Goal: Task Accomplishment & Management: Use online tool/utility

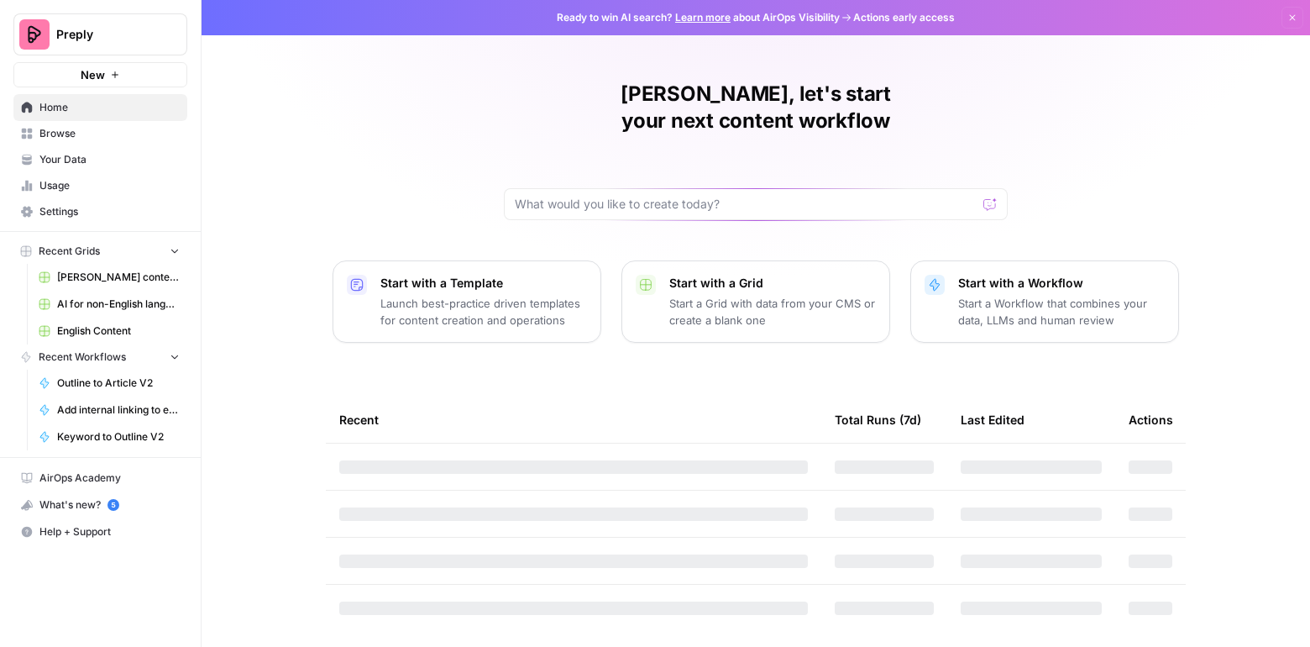
click at [115, 323] on span "English Content" at bounding box center [118, 330] width 123 height 15
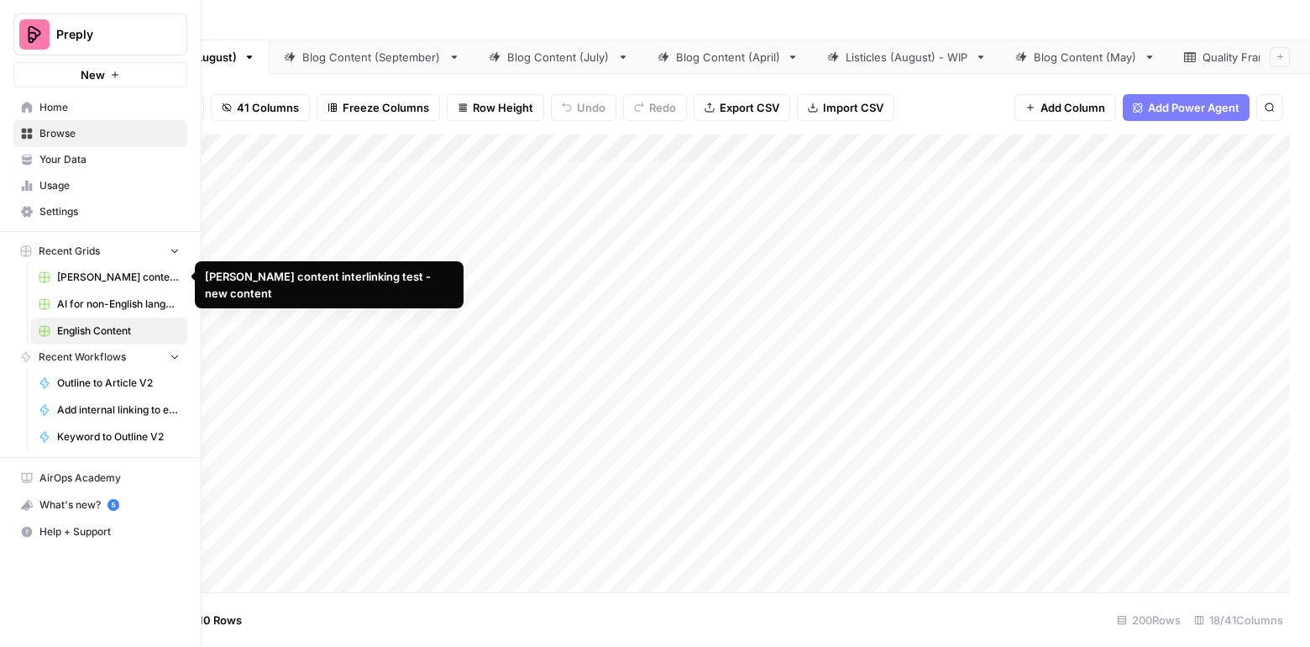
click at [48, 282] on link "[PERSON_NAME] content interlinking test - new content" at bounding box center [109, 277] width 156 height 27
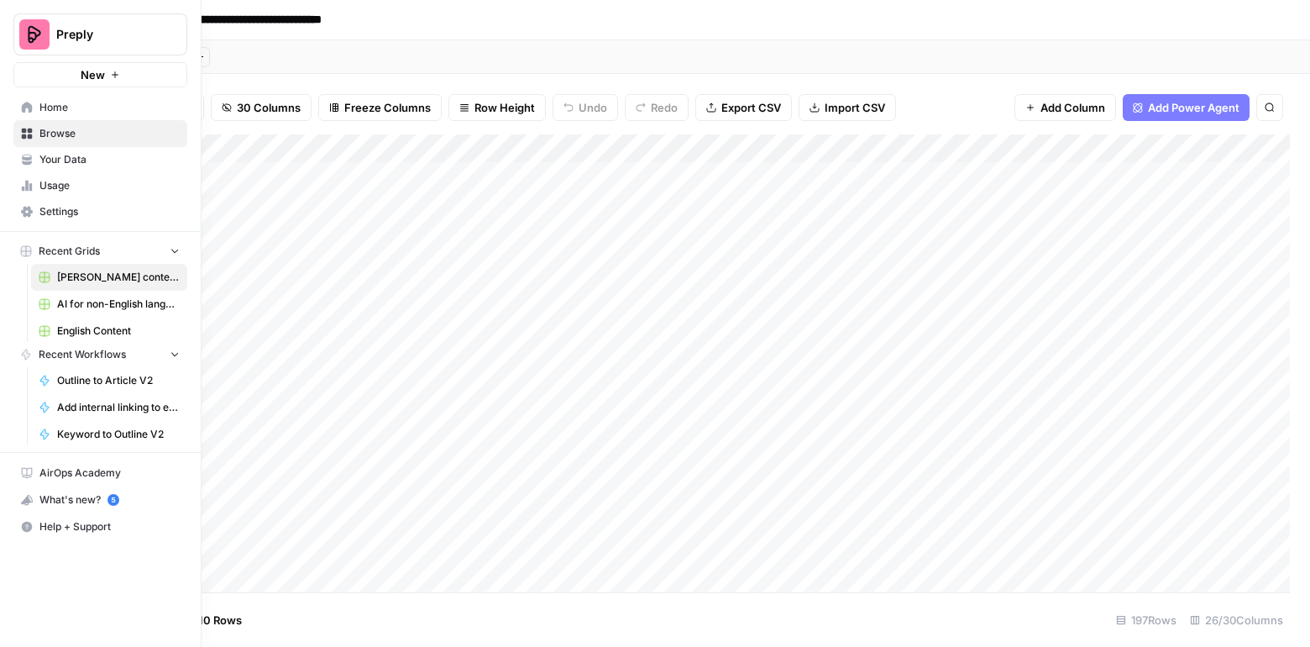
click at [21, 102] on icon at bounding box center [27, 108] width 12 height 12
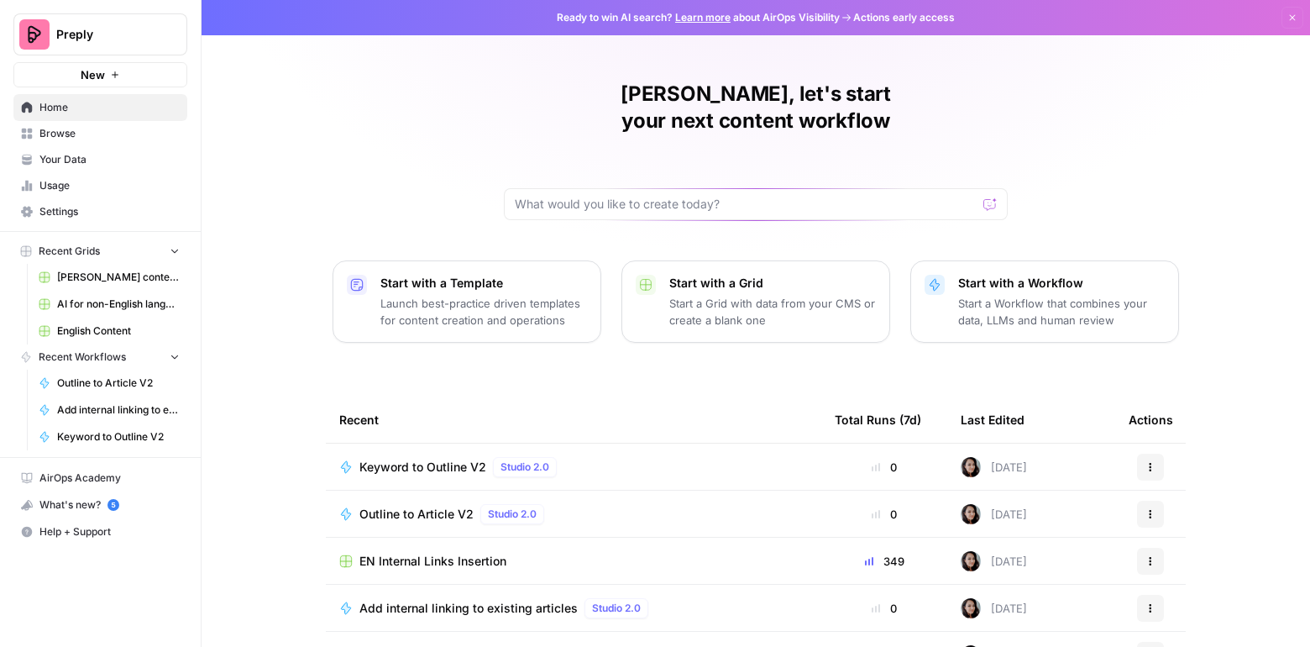
click at [81, 131] on span "Browse" at bounding box center [109, 133] width 140 height 15
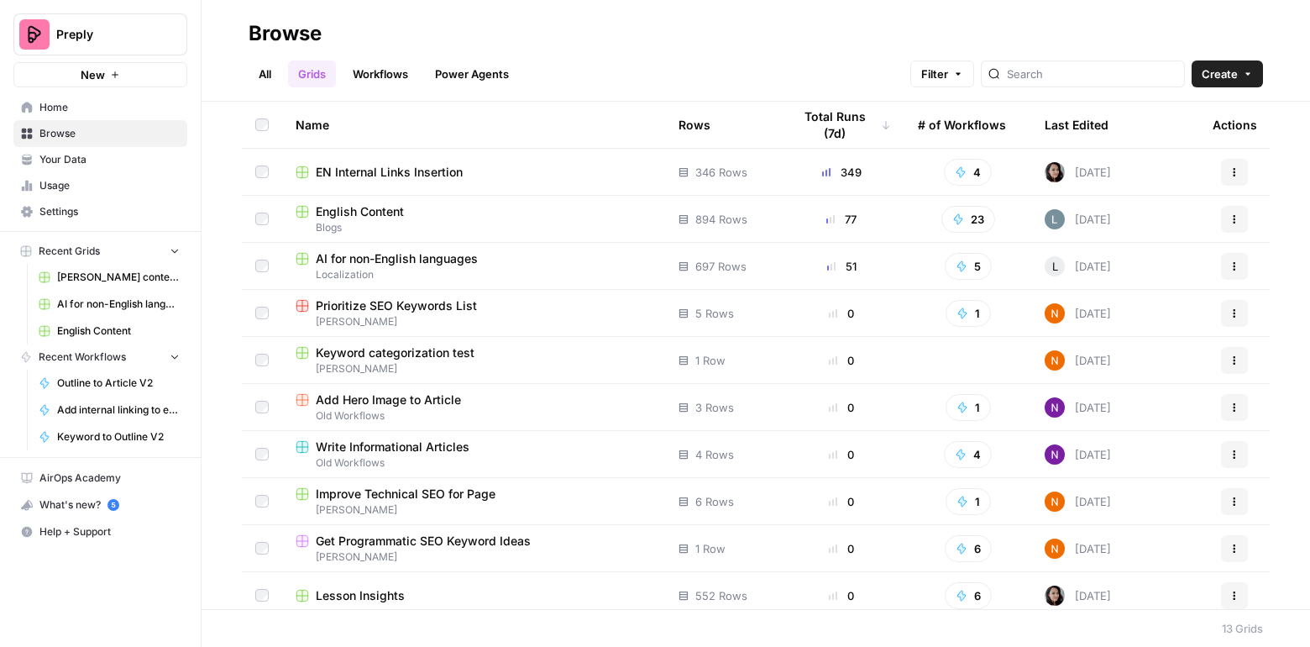
click at [361, 171] on span "EN Internal Links Insertion" at bounding box center [389, 172] width 147 height 17
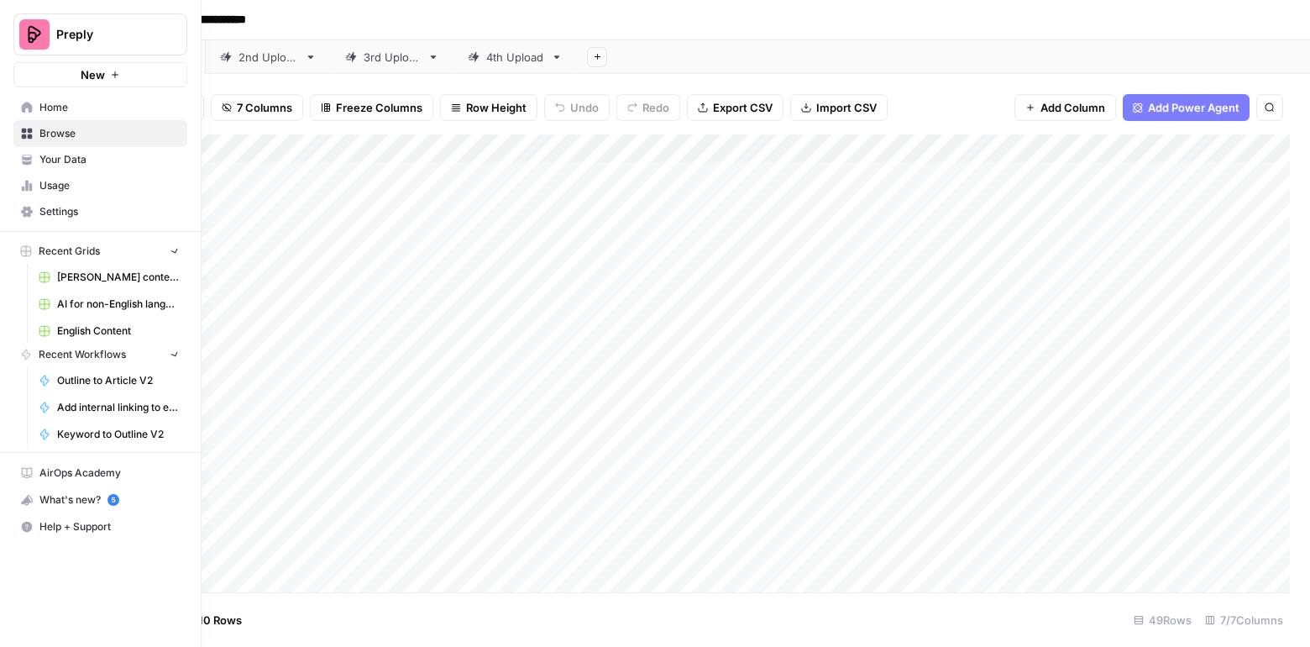
click at [26, 110] on icon at bounding box center [27, 108] width 12 height 12
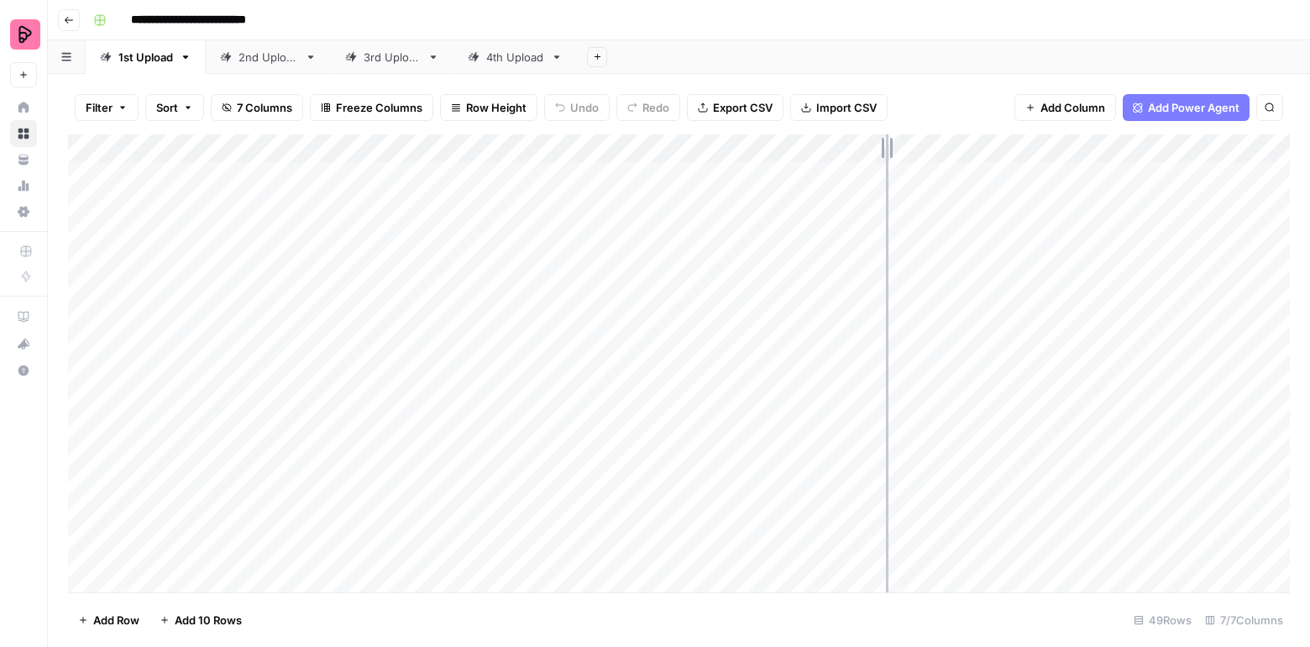
drag, startPoint x: 1011, startPoint y: 146, endPoint x: 884, endPoint y: 144, distance: 127.7
click at [884, 144] on div "Add Column" at bounding box center [679, 363] width 1222 height 458
drag, startPoint x: 1245, startPoint y: 145, endPoint x: 1074, endPoint y: 155, distance: 171.6
click at [1074, 155] on div "Add Column" at bounding box center [679, 363] width 1222 height 458
drag, startPoint x: 548, startPoint y: 143, endPoint x: 475, endPoint y: 145, distance: 73.1
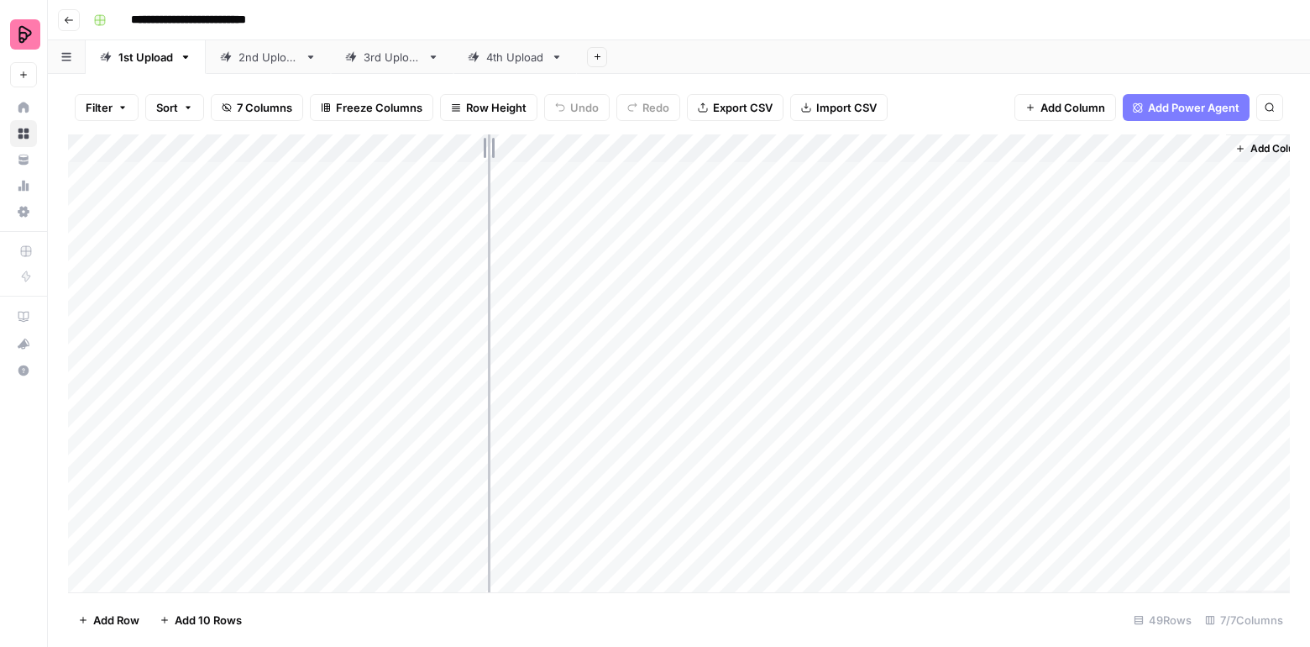
click at [475, 145] on div "Add Column" at bounding box center [679, 363] width 1222 height 458
click at [515, 54] on div "4th Upload" at bounding box center [515, 57] width 58 height 17
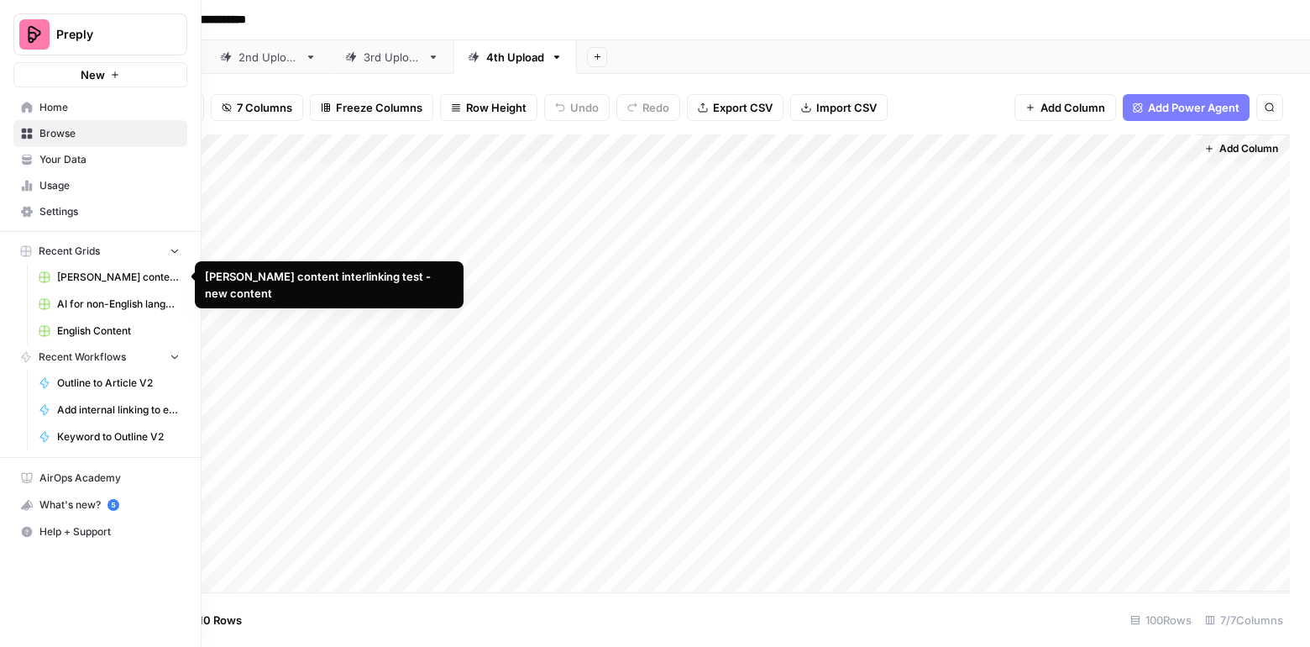
click at [68, 330] on span "English Content" at bounding box center [118, 330] width 123 height 15
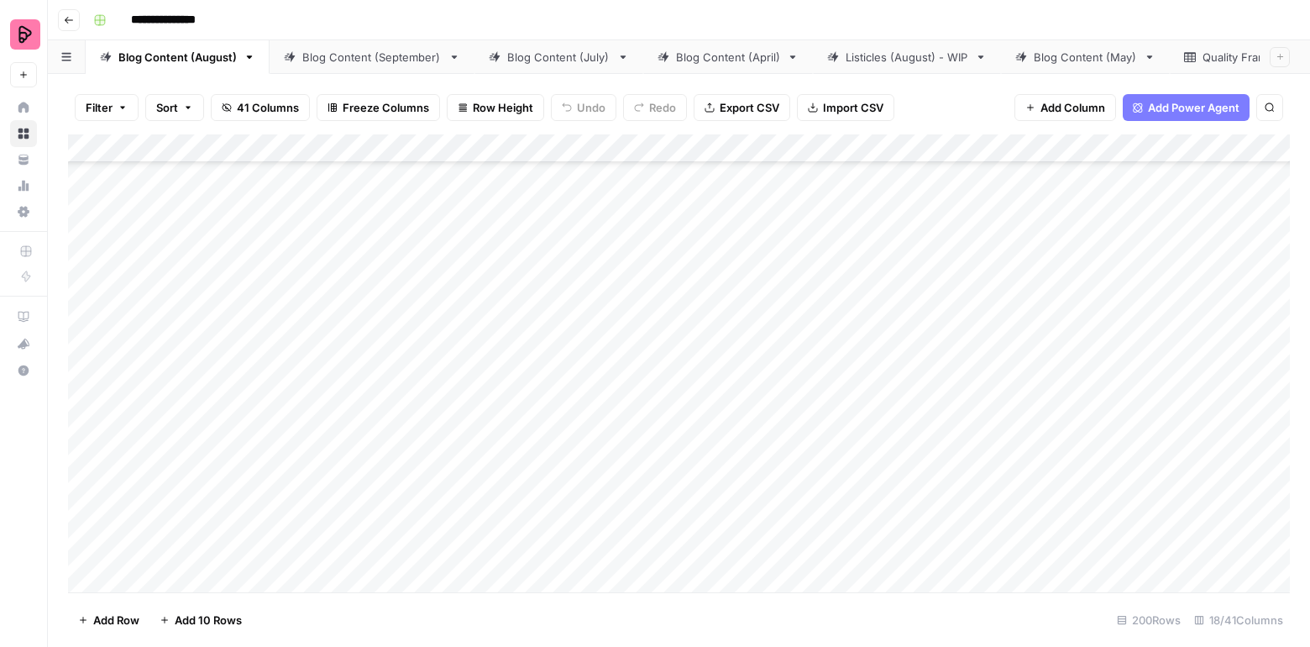
scroll to position [8331, 0]
click at [653, 186] on div "Add Column" at bounding box center [679, 363] width 1222 height 458
type textarea "*"
type textarea "*****"
drag, startPoint x: 590, startPoint y: 145, endPoint x: 491, endPoint y: 149, distance: 98.4
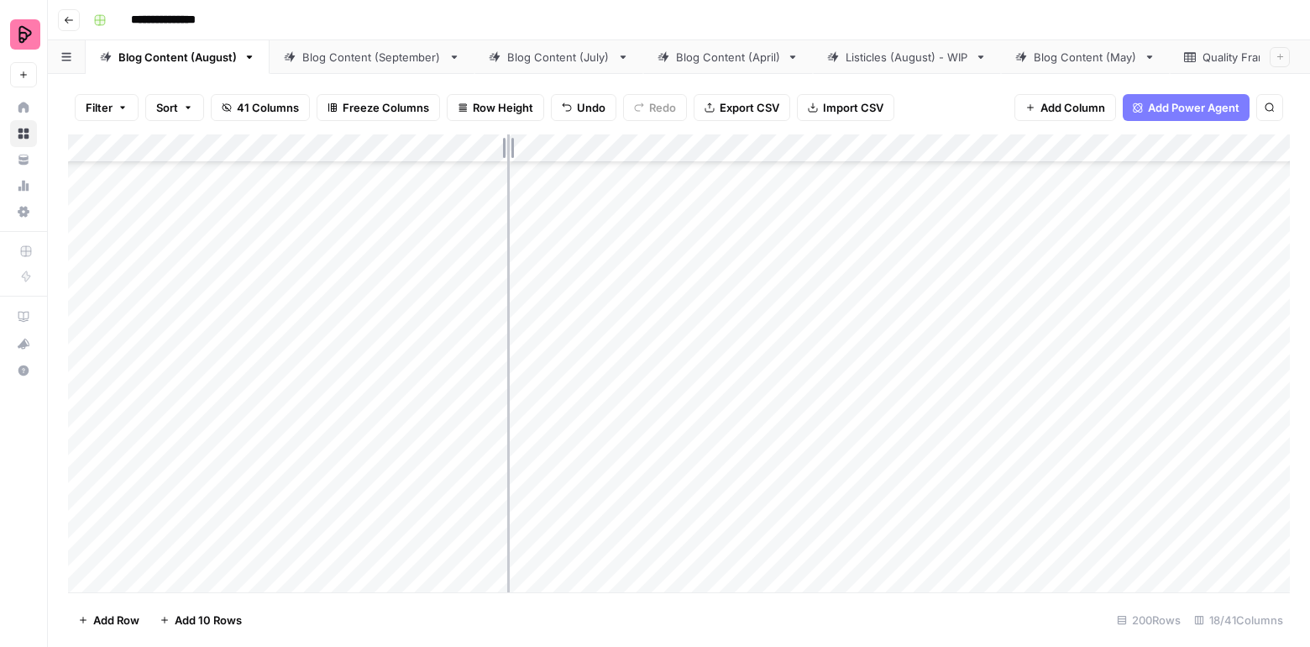
click at [492, 149] on div "Add Column" at bounding box center [679, 363] width 1222 height 458
click at [531, 194] on div "Add Column" at bounding box center [679, 363] width 1222 height 458
click at [531, 240] on div "Add Column" at bounding box center [679, 363] width 1222 height 458
click at [531, 292] on div "Add Column" at bounding box center [679, 363] width 1222 height 458
click at [775, 430] on div "Add Column" at bounding box center [679, 363] width 1222 height 458
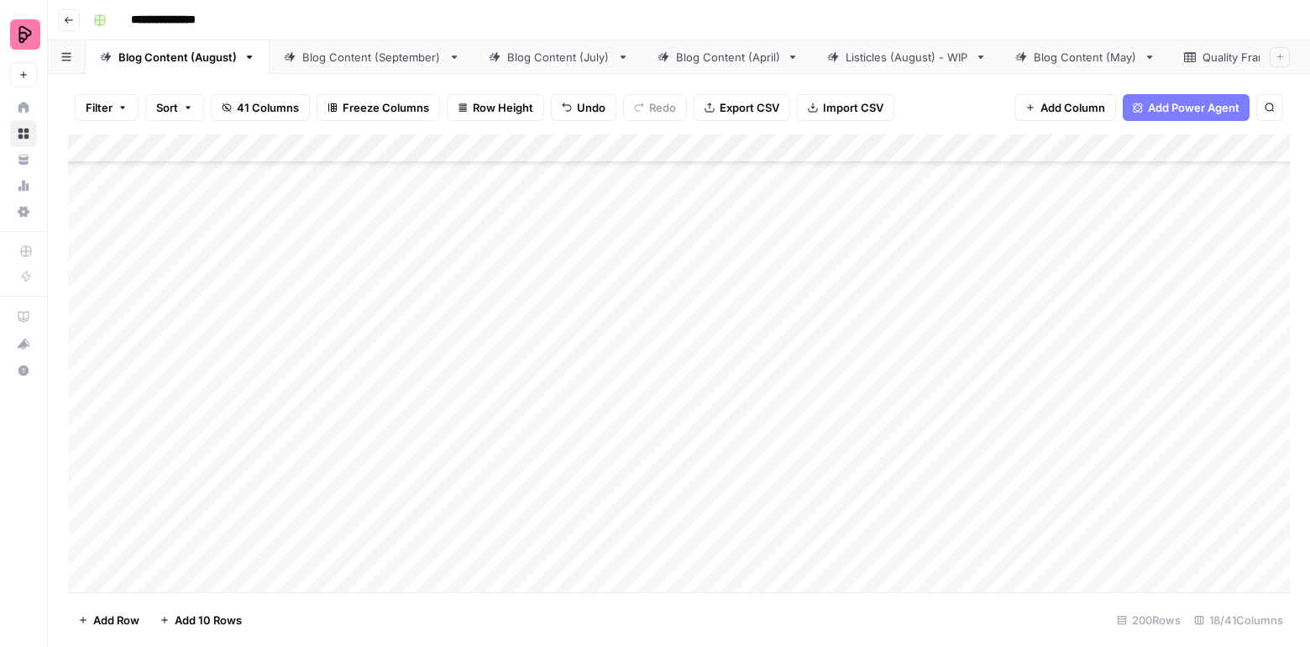
click at [108, 190] on div "Add Column" at bounding box center [679, 363] width 1222 height 458
click at [794, 322] on div "Add Column" at bounding box center [679, 363] width 1222 height 458
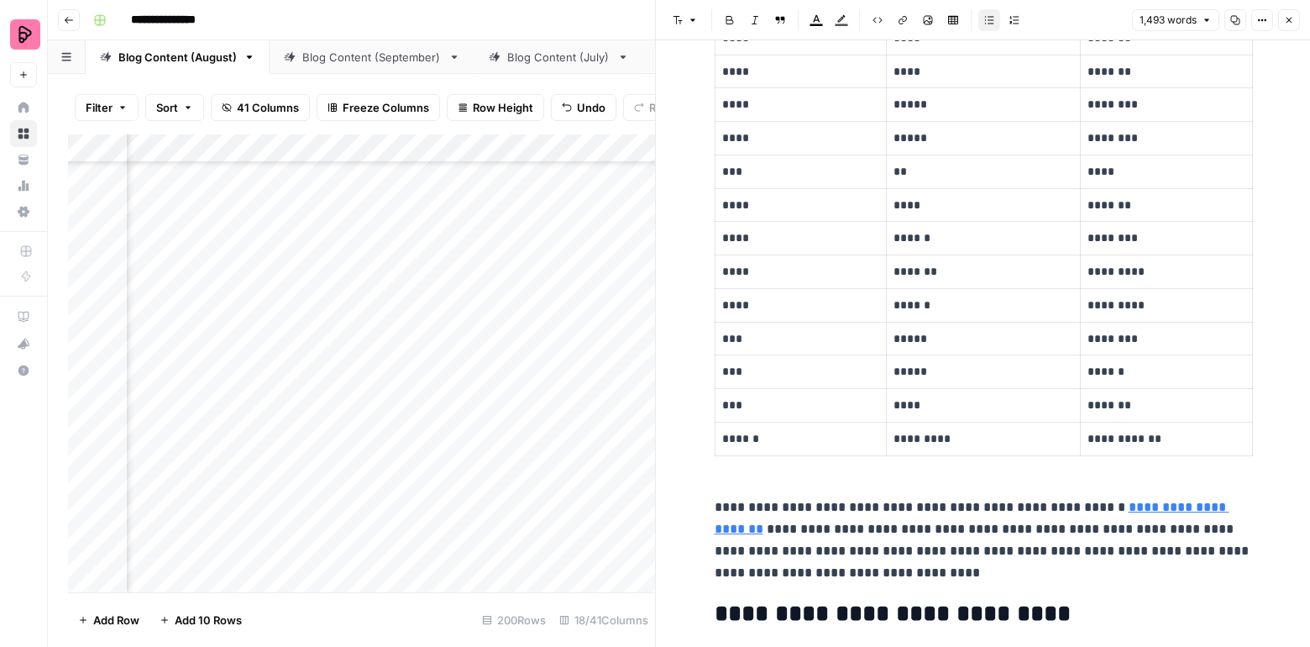
scroll to position [2167, 0]
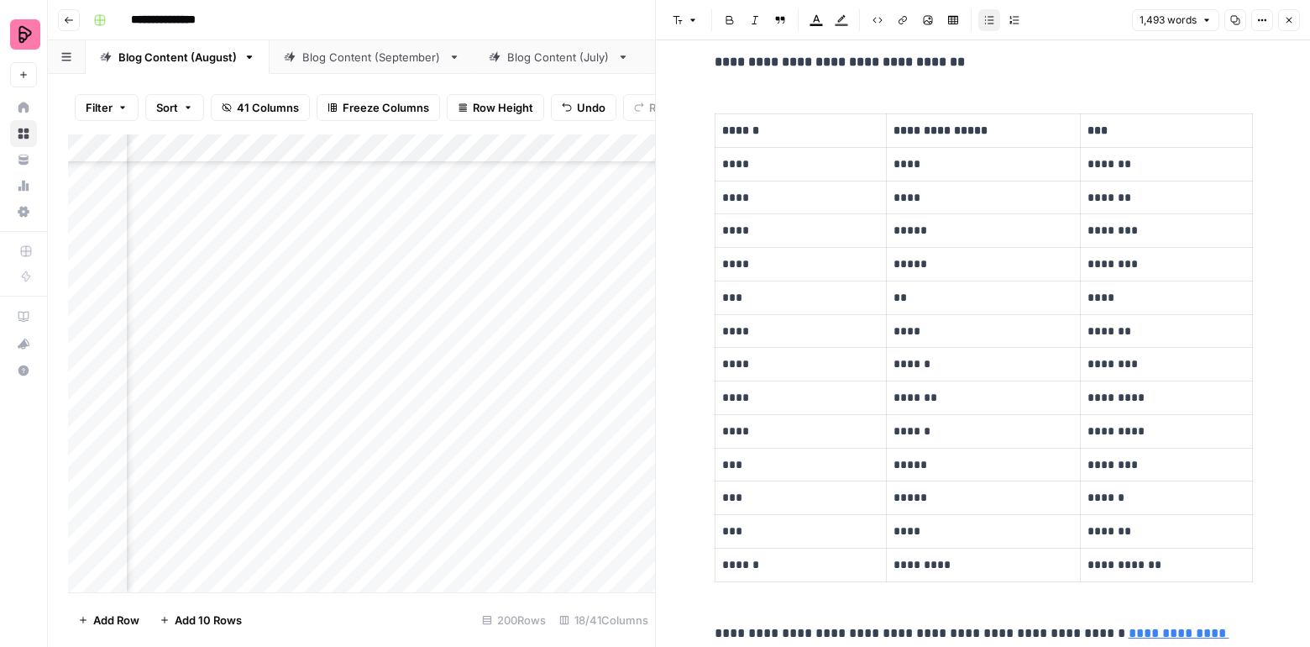
click at [1286, 17] on icon "button" at bounding box center [1289, 20] width 10 height 10
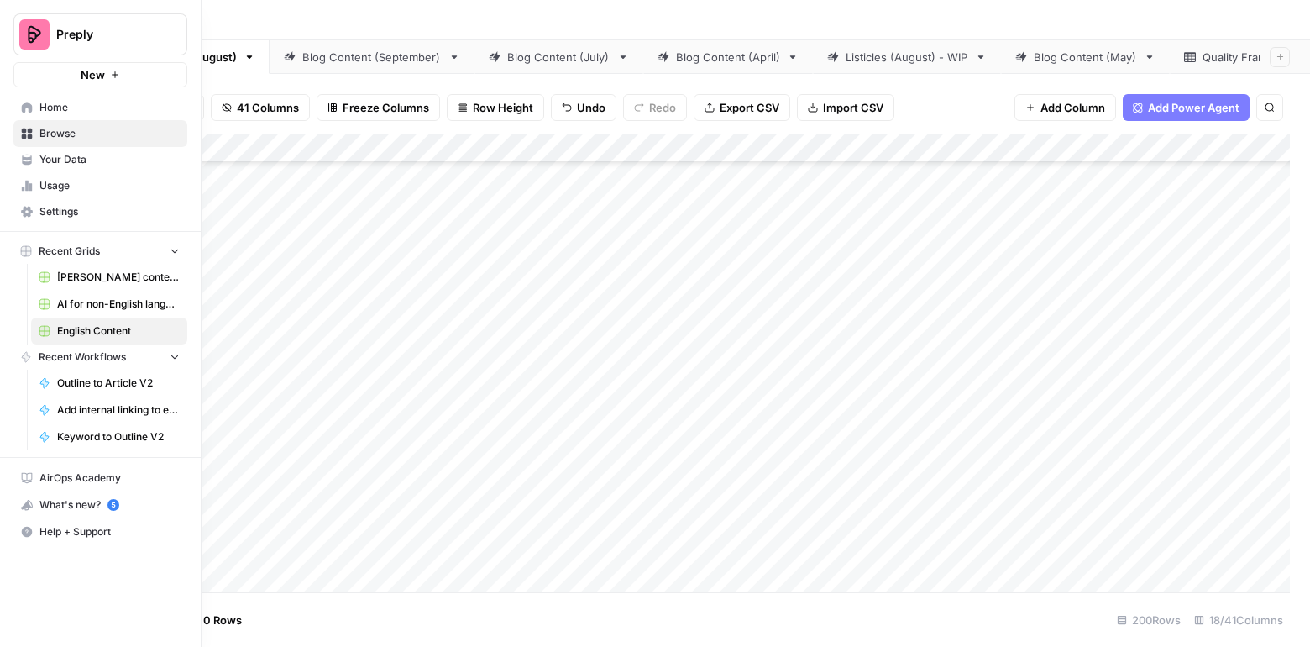
click at [61, 97] on link "Home" at bounding box center [100, 107] width 174 height 27
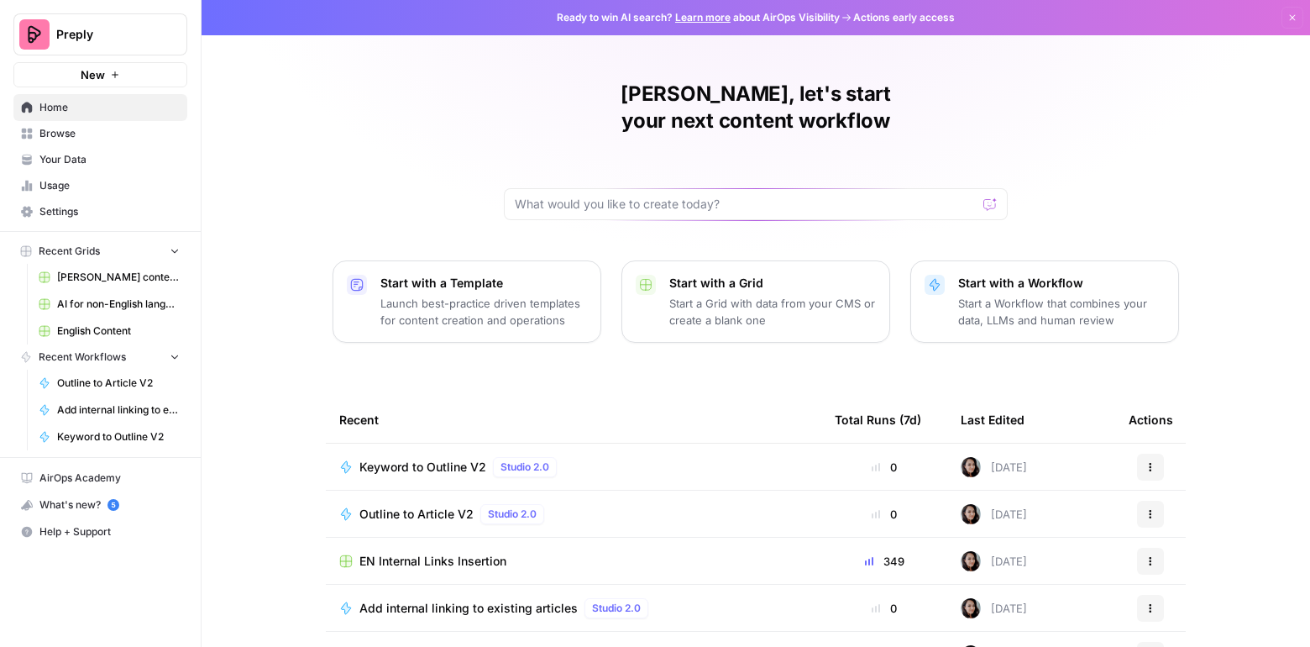
click at [402, 553] on span "EN Internal Links Insertion" at bounding box center [432, 561] width 147 height 17
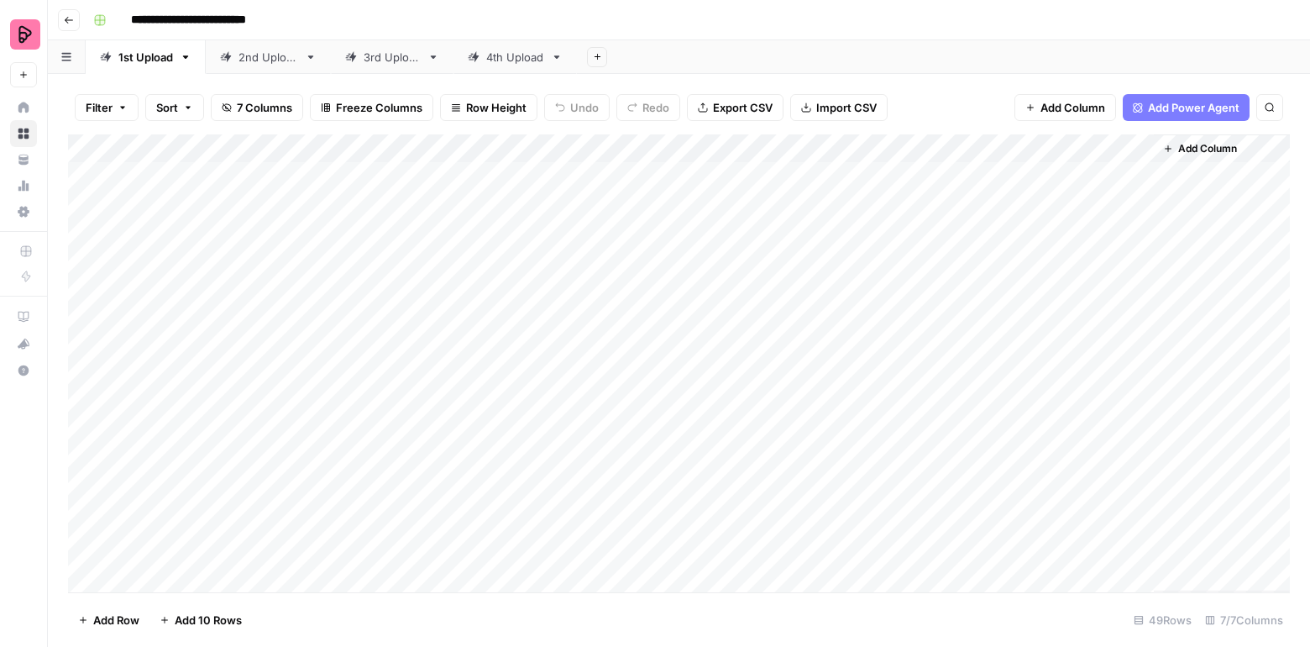
click at [517, 60] on div "4th Upload" at bounding box center [515, 57] width 58 height 17
click at [557, 59] on icon "button" at bounding box center [557, 57] width 12 height 12
click at [587, 107] on span "Duplicate Sheet" at bounding box center [623, 112] width 81 height 17
click at [621, 58] on div "4th Upload" at bounding box center [639, 57] width 58 height 17
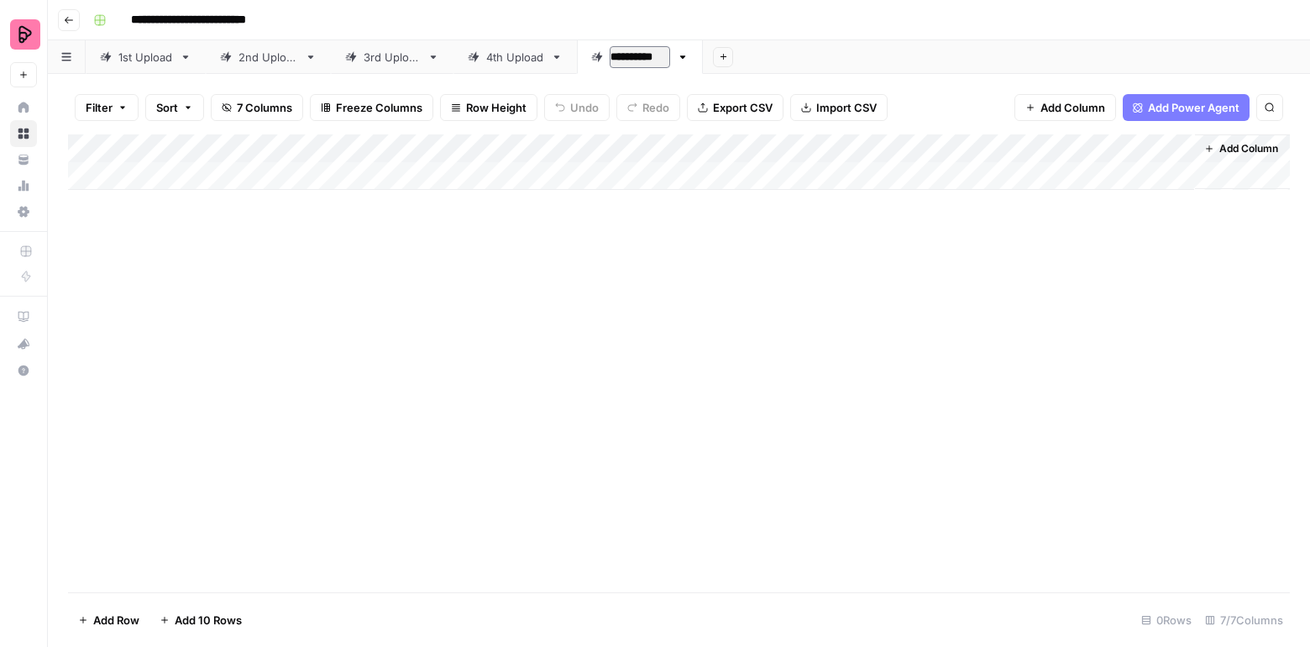
click at [614, 58] on input "**********" at bounding box center [640, 57] width 60 height 22
type input "**********"
click at [362, 173] on div "Add Column" at bounding box center [679, 161] width 1222 height 55
click at [607, 169] on div "Add Column" at bounding box center [679, 176] width 1222 height 84
click at [485, 175] on div "Add Column" at bounding box center [679, 176] width 1222 height 84
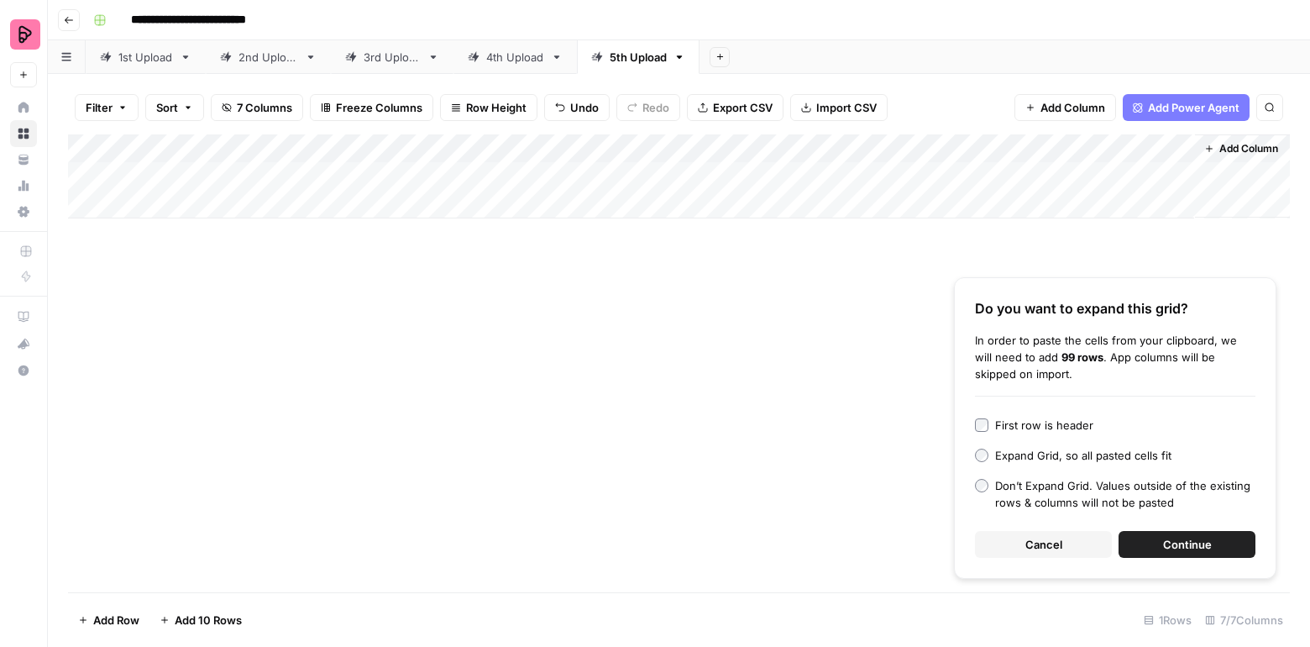
click at [1146, 560] on div "Do you want to expand this grid? In order to paste the cells from your clipboar…" at bounding box center [1115, 428] width 322 height 302
click at [1161, 543] on button "Continue" at bounding box center [1187, 544] width 137 height 27
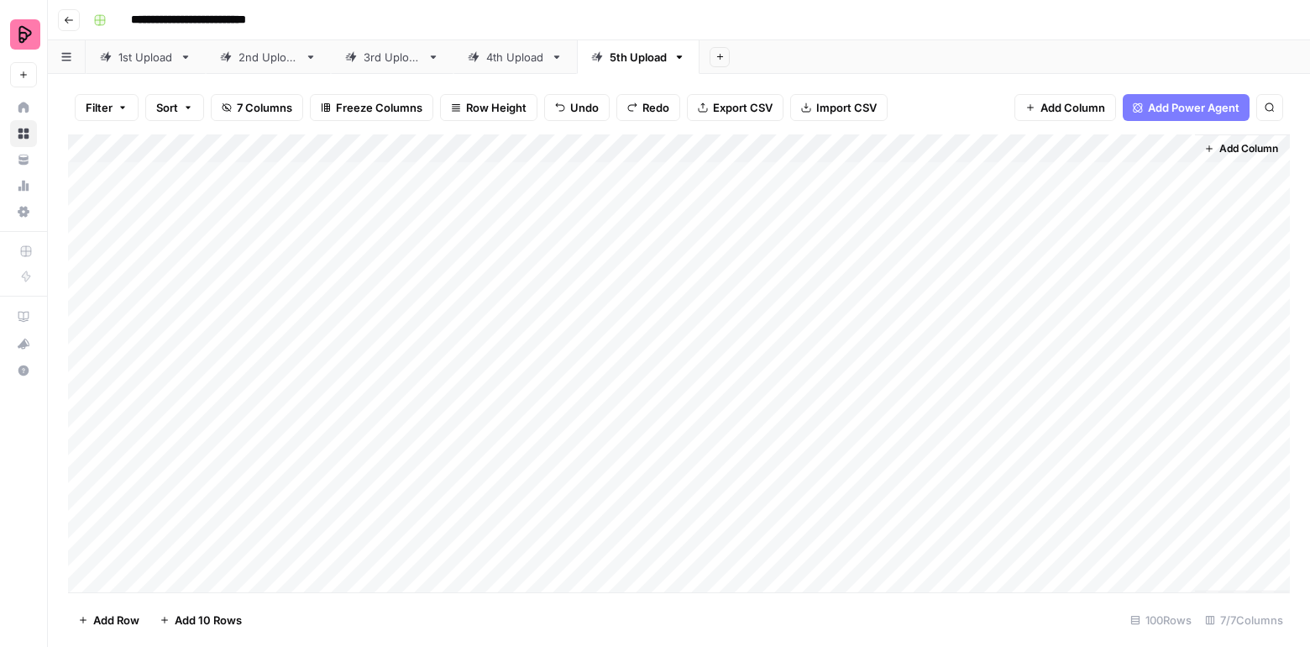
click at [872, 231] on div "Add Column" at bounding box center [679, 363] width 1222 height 458
click at [223, 179] on div "Add Column" at bounding box center [679, 363] width 1222 height 458
click at [783, 176] on div "Add Column" at bounding box center [679, 363] width 1222 height 458
click at [865, 175] on div "Add Column" at bounding box center [679, 363] width 1222 height 458
click at [890, 166] on div "Add Column" at bounding box center [679, 363] width 1222 height 458
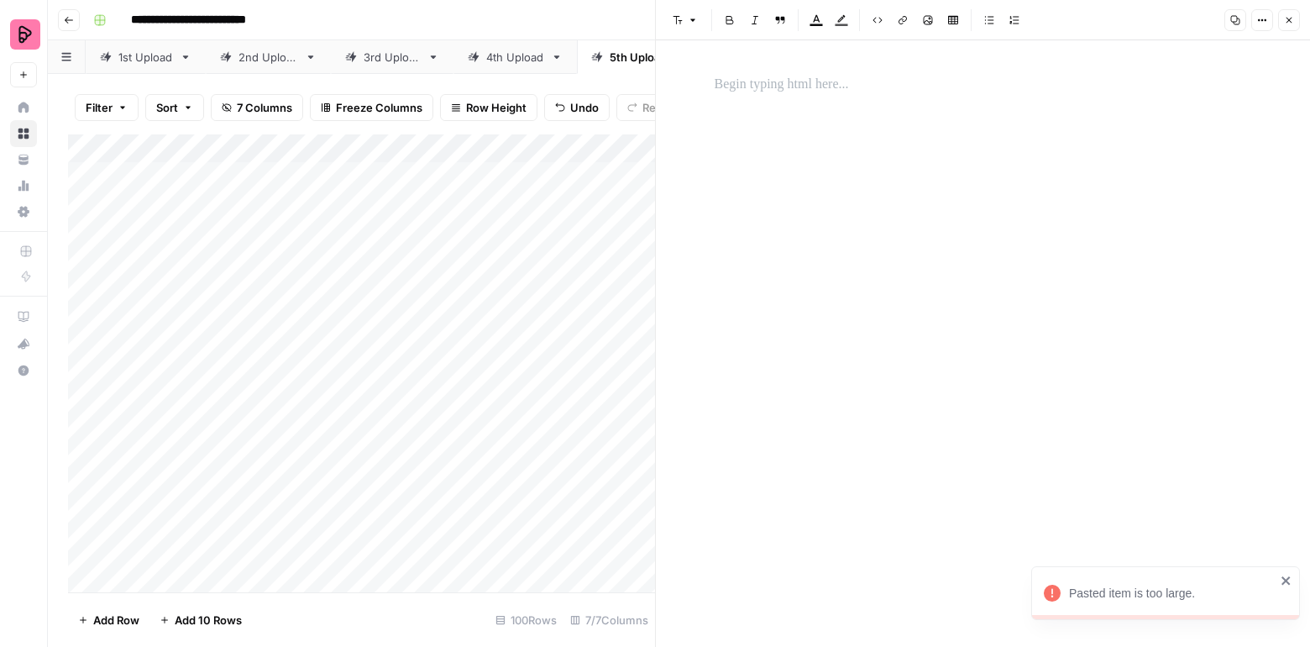
click at [1289, 16] on icon "button" at bounding box center [1289, 20] width 10 height 10
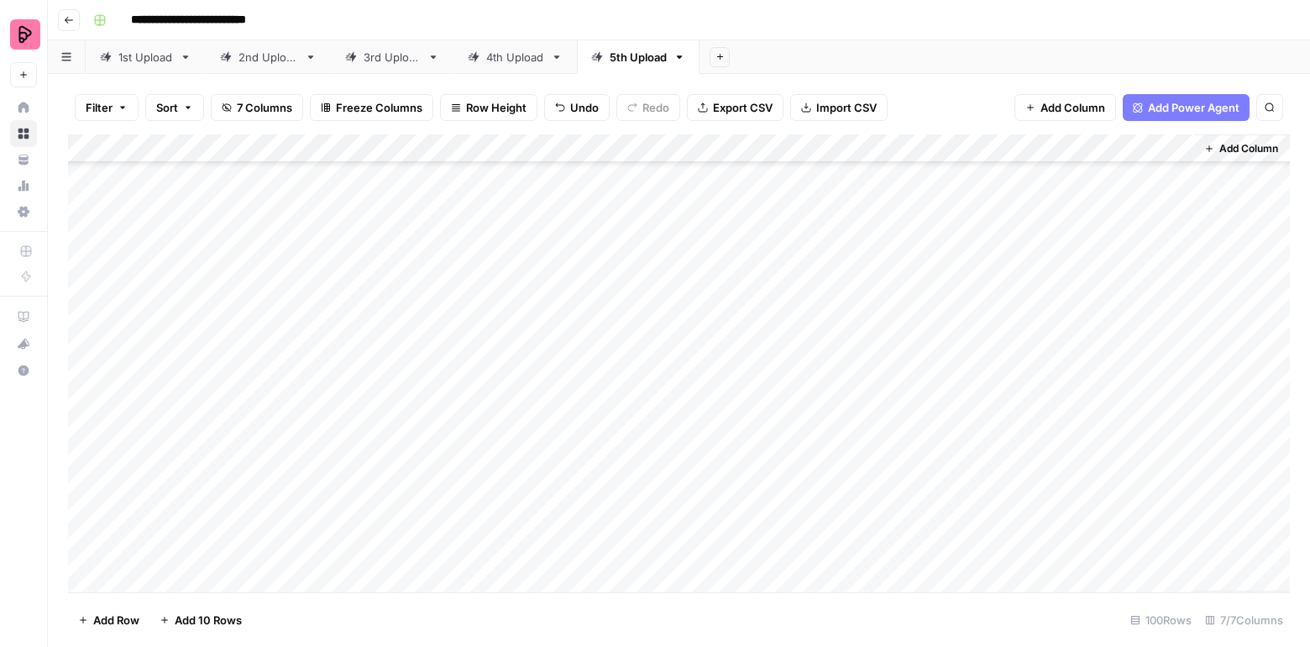
scroll to position [1278, 0]
click at [859, 333] on div "Add Column" at bounding box center [679, 363] width 1222 height 458
drag, startPoint x: 548, startPoint y: 144, endPoint x: 448, endPoint y: 144, distance: 99.9
click at [448, 144] on div "Add Column" at bounding box center [679, 363] width 1222 height 458
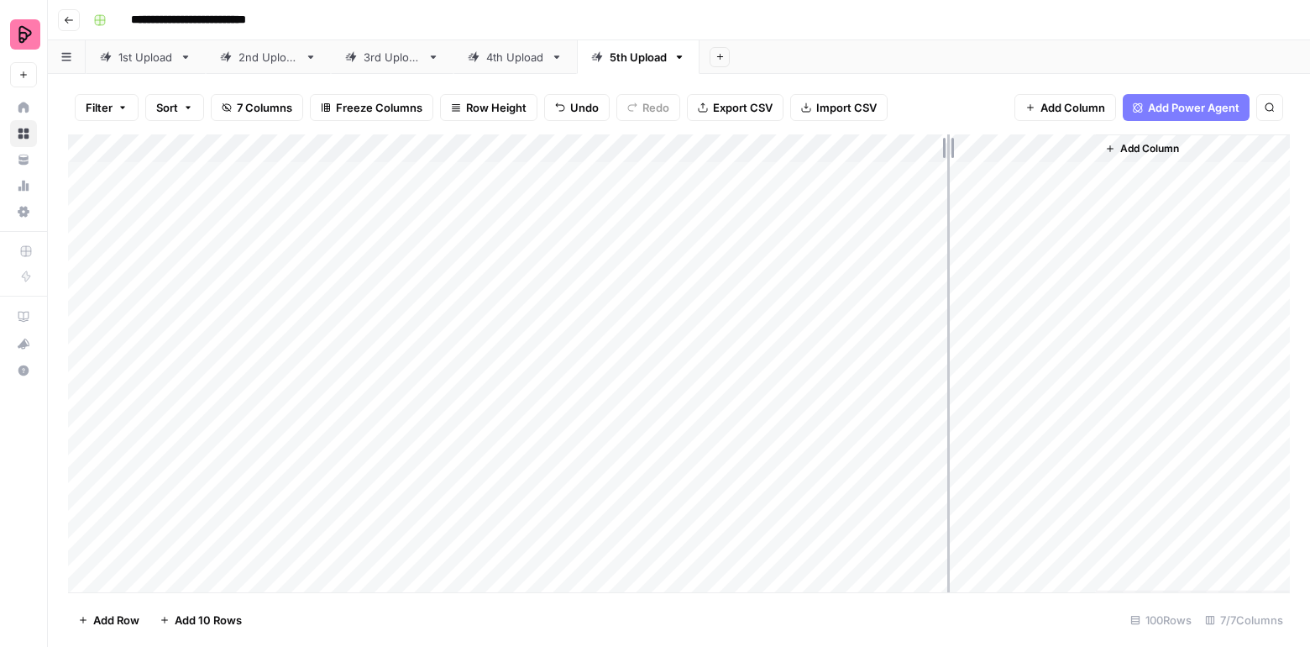
drag, startPoint x: 947, startPoint y: 144, endPoint x: 1001, endPoint y: 144, distance: 53.7
click at [1001, 144] on div "Add Column" at bounding box center [679, 363] width 1222 height 458
drag, startPoint x: 1000, startPoint y: 144, endPoint x: 1041, endPoint y: 144, distance: 41.2
click at [1041, 144] on div "Add Column" at bounding box center [679, 363] width 1222 height 458
drag, startPoint x: 1041, startPoint y: 144, endPoint x: 990, endPoint y: 144, distance: 51.2
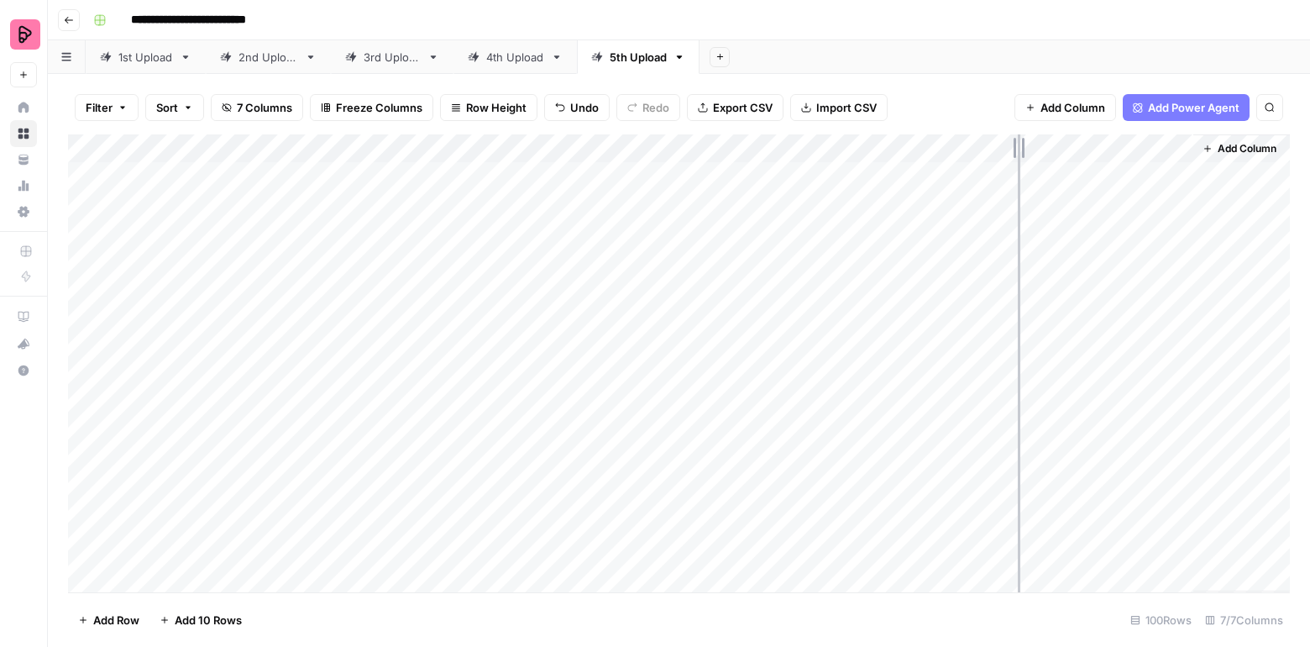
click at [990, 144] on div "Add Column" at bounding box center [679, 363] width 1222 height 458
drag, startPoint x: 990, startPoint y: 144, endPoint x: 1002, endPoint y: 144, distance: 11.8
click at [1001, 144] on div "Add Column" at bounding box center [679, 363] width 1222 height 458
drag, startPoint x: 1002, startPoint y: 144, endPoint x: 1024, endPoint y: 144, distance: 21.8
click at [1022, 144] on div "Add Column" at bounding box center [679, 363] width 1222 height 458
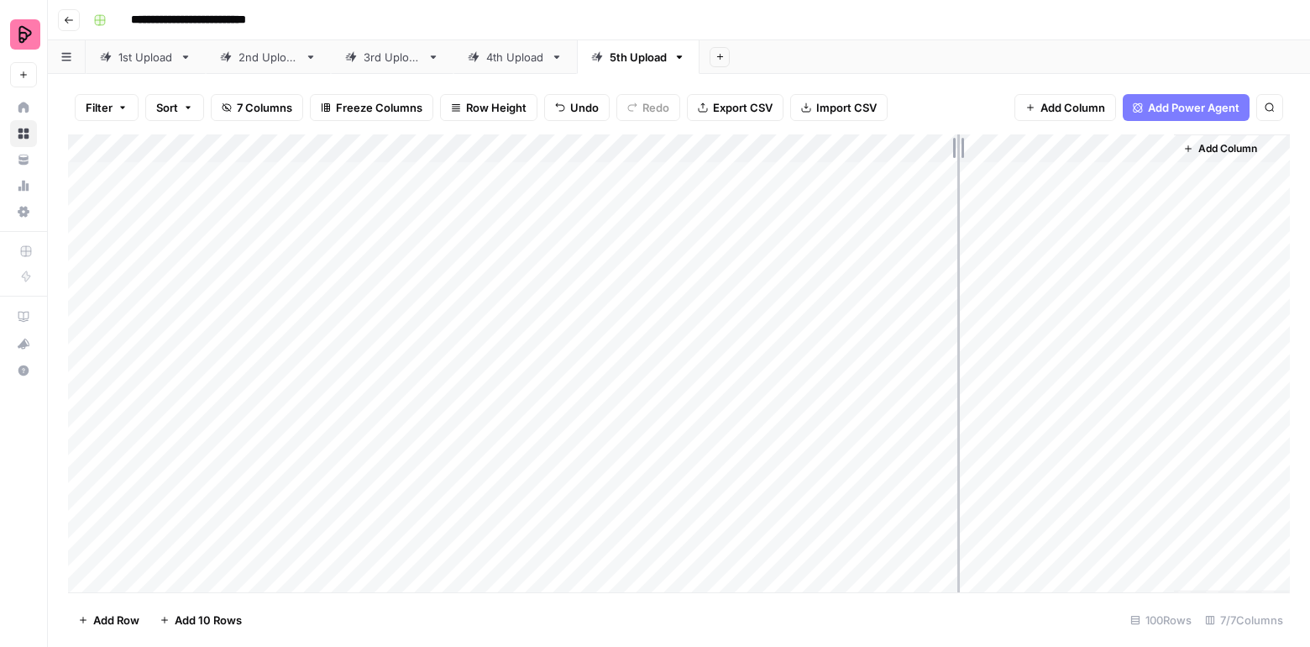
drag, startPoint x: 1023, startPoint y: 151, endPoint x: 954, endPoint y: 155, distance: 68.9
click at [954, 155] on div "Add Column" at bounding box center [679, 363] width 1222 height 458
click at [887, 176] on div "Add Column" at bounding box center [679, 363] width 1222 height 458
click at [868, 205] on div "Add Column" at bounding box center [679, 363] width 1222 height 458
click at [874, 231] on div "Add Column" at bounding box center [679, 363] width 1222 height 458
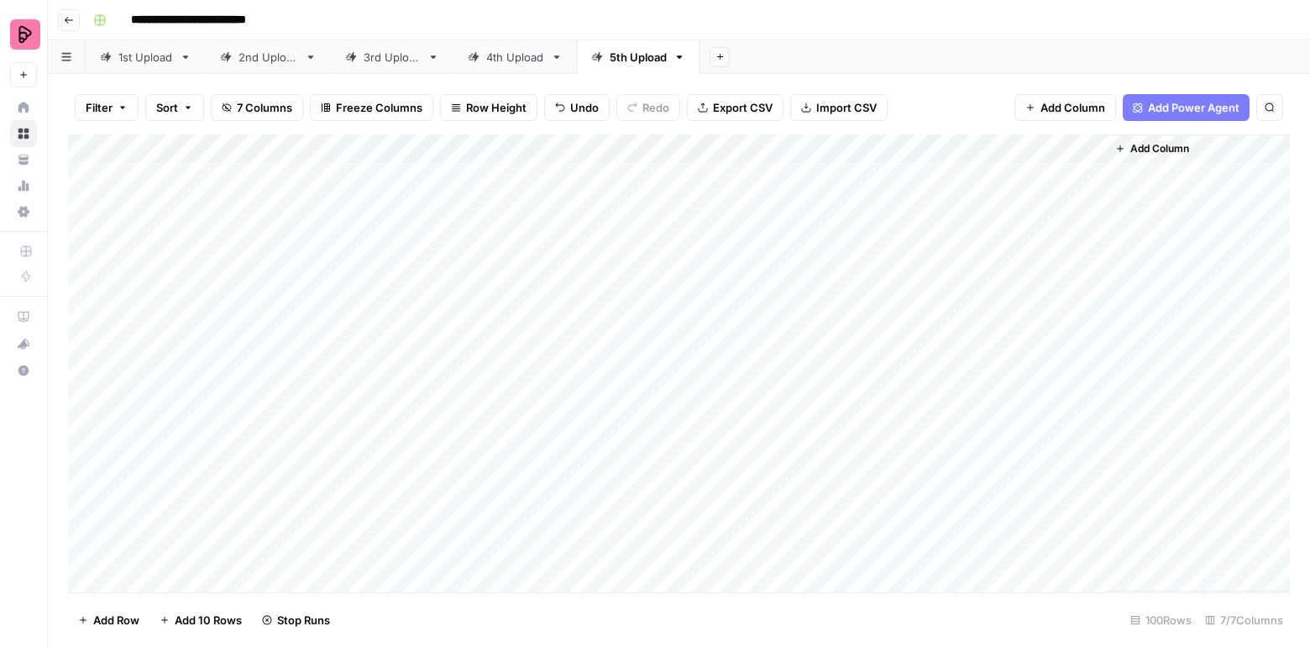
click at [874, 262] on div "Add Column" at bounding box center [679, 363] width 1222 height 458
click at [875, 289] on div "Add Column" at bounding box center [679, 363] width 1222 height 458
click at [874, 322] on div "Add Column" at bounding box center [679, 363] width 1222 height 458
click at [873, 349] on div "Add Column" at bounding box center [679, 363] width 1222 height 458
click at [873, 385] on div "Add Column" at bounding box center [679, 363] width 1222 height 458
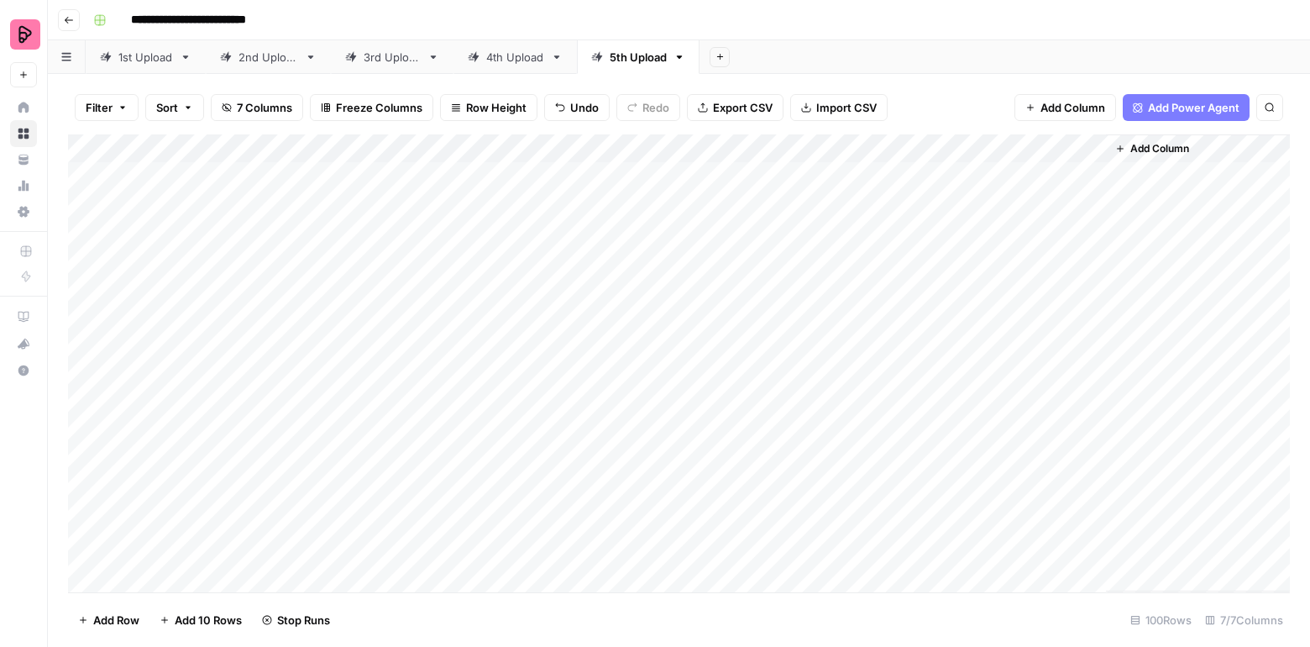
click at [871, 407] on div "Add Column" at bounding box center [679, 363] width 1222 height 458
click at [871, 429] on div "Add Column" at bounding box center [679, 363] width 1222 height 458
click at [892, 378] on div "Add Column" at bounding box center [679, 363] width 1222 height 458
click at [889, 401] on div "Add Column" at bounding box center [679, 363] width 1222 height 458
click at [1088, 228] on div "Add Column" at bounding box center [679, 363] width 1222 height 458
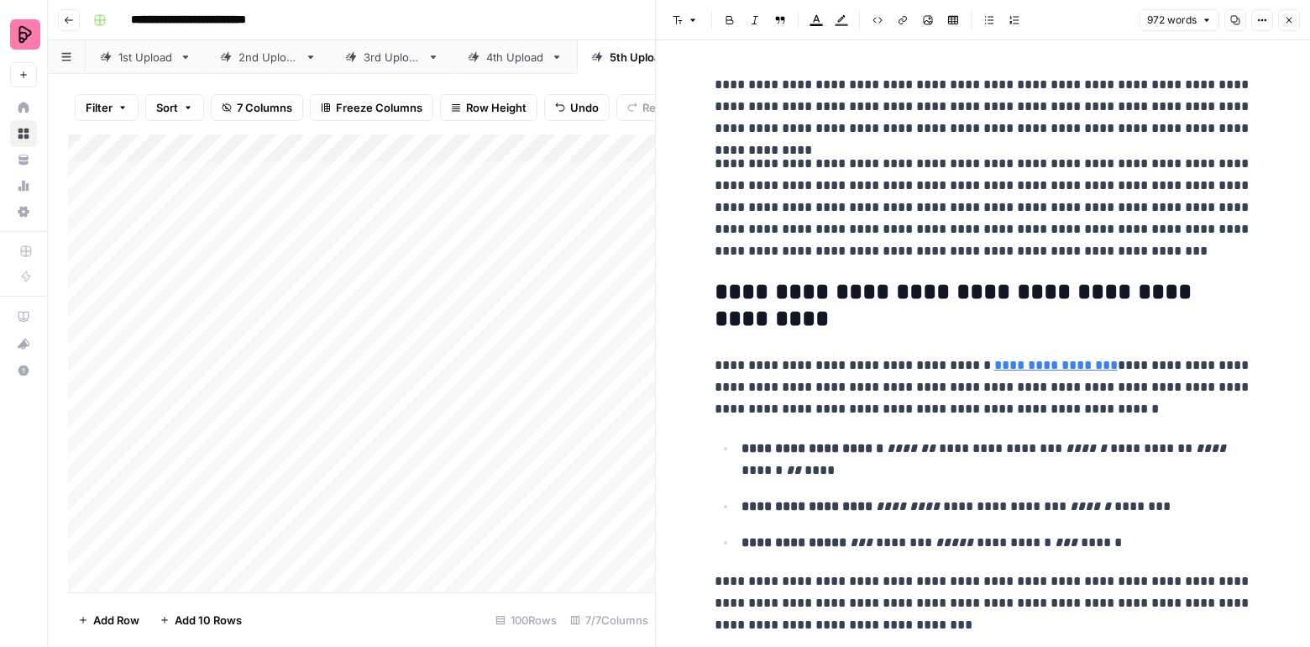
click at [1286, 18] on icon "button" at bounding box center [1289, 20] width 10 height 10
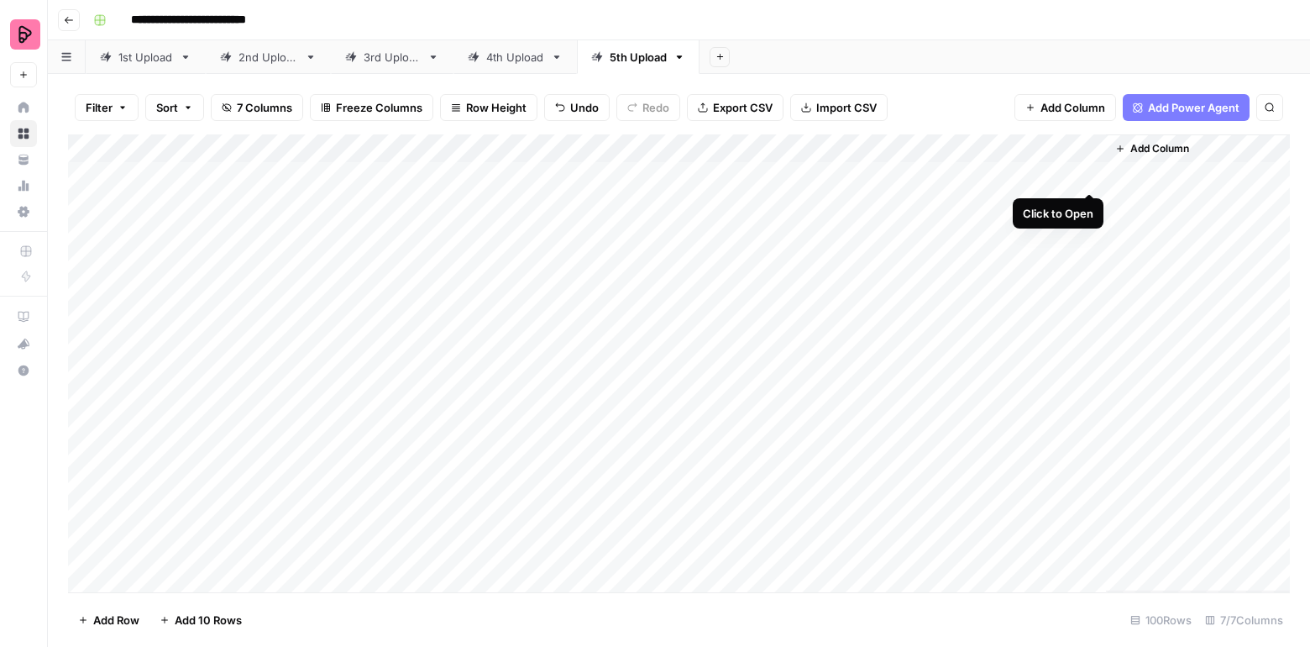
click at [1088, 174] on div "Add Column" at bounding box center [679, 363] width 1222 height 458
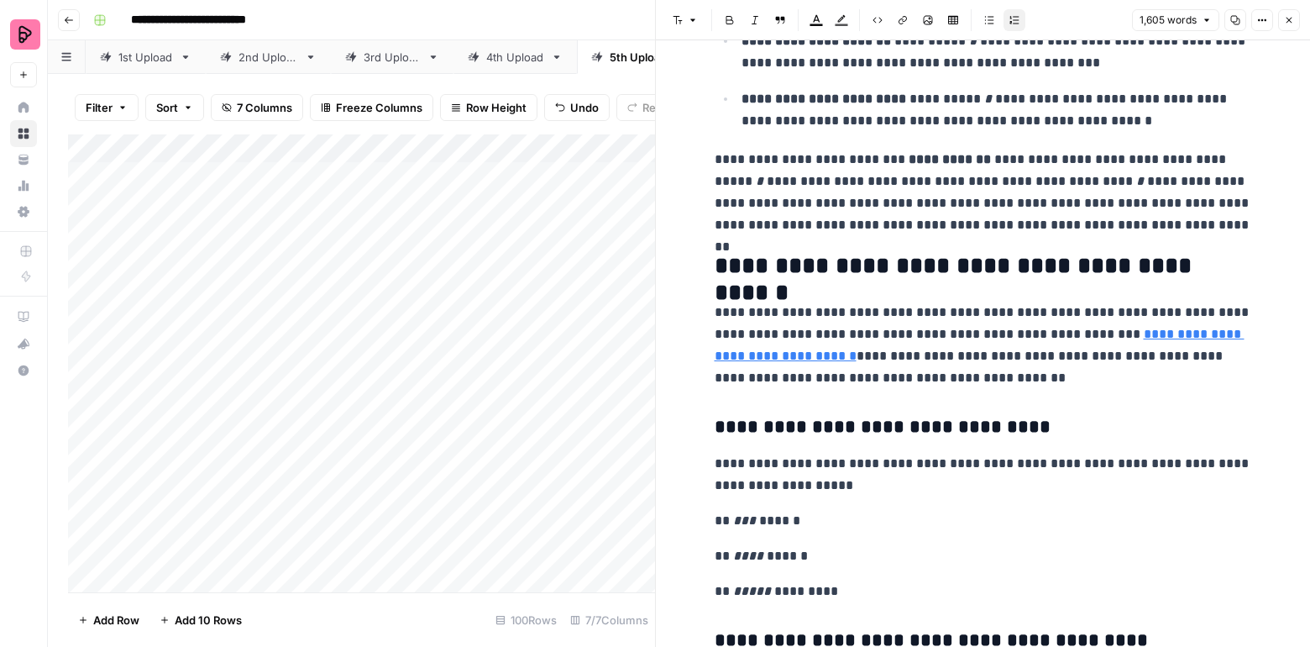
scroll to position [4504, 0]
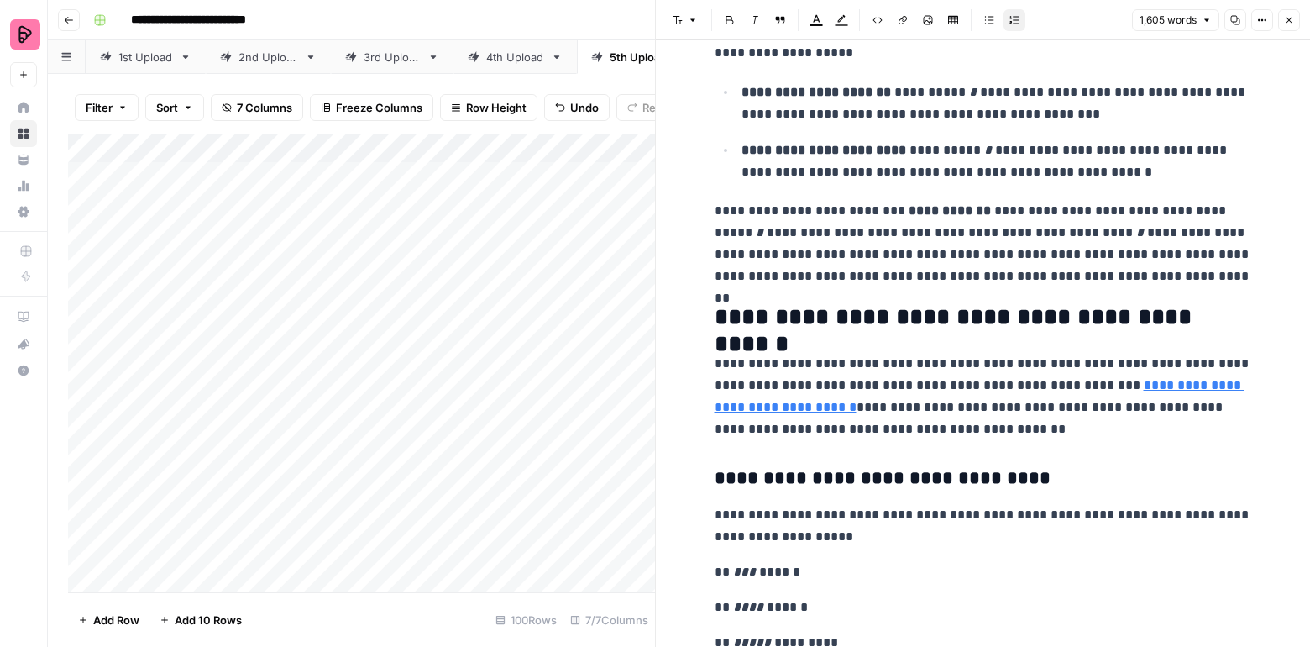
click at [1289, 15] on icon "button" at bounding box center [1289, 20] width 10 height 10
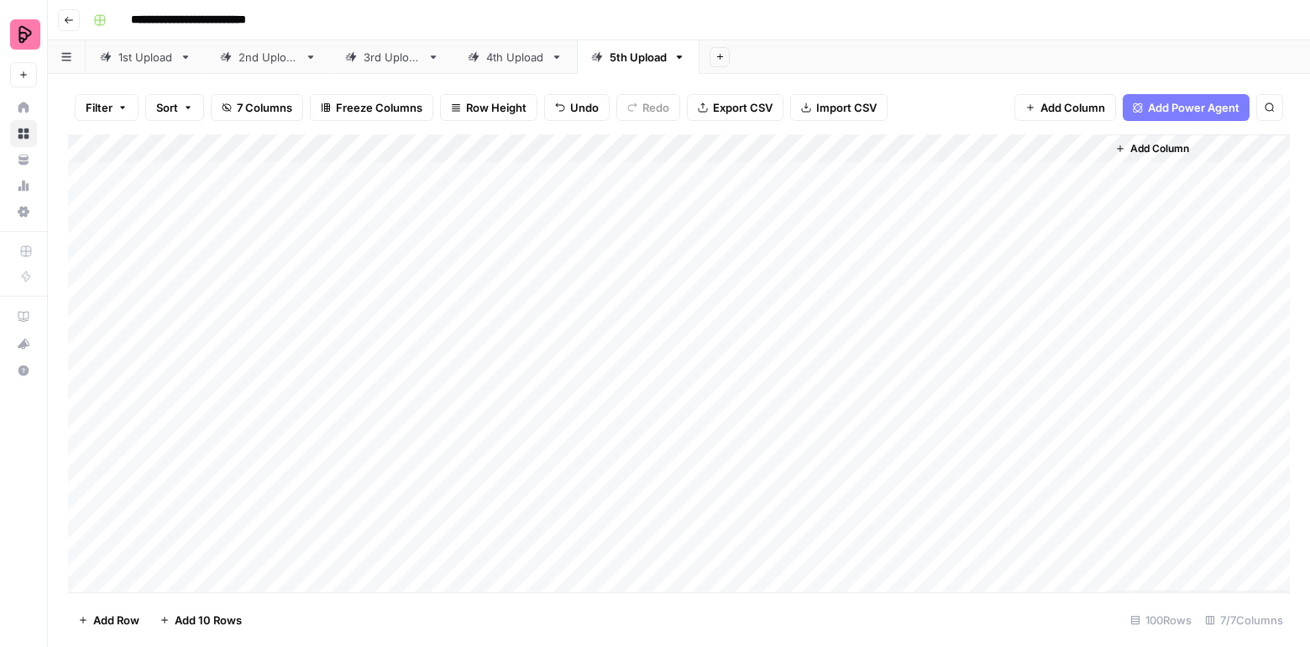
click at [920, 147] on div "Add Column" at bounding box center [679, 363] width 1222 height 458
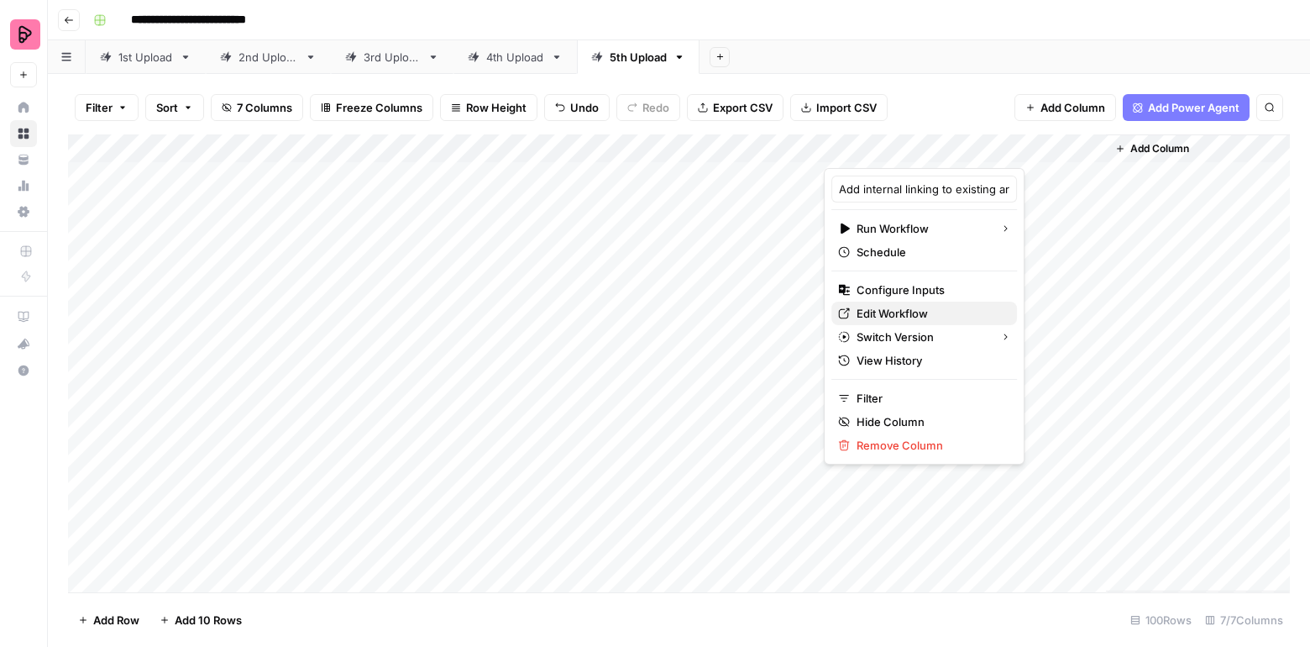
click at [886, 314] on span "Edit Workflow" at bounding box center [930, 313] width 147 height 17
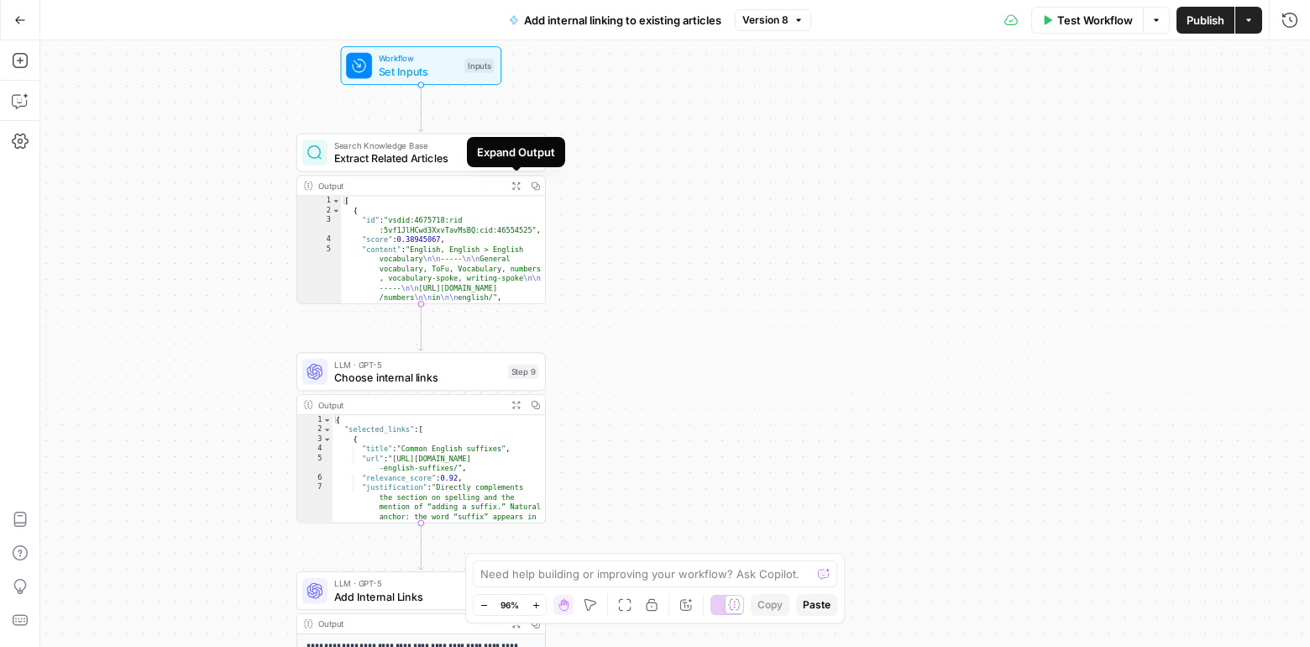
click at [477, 180] on div "Output" at bounding box center [410, 185] width 184 height 13
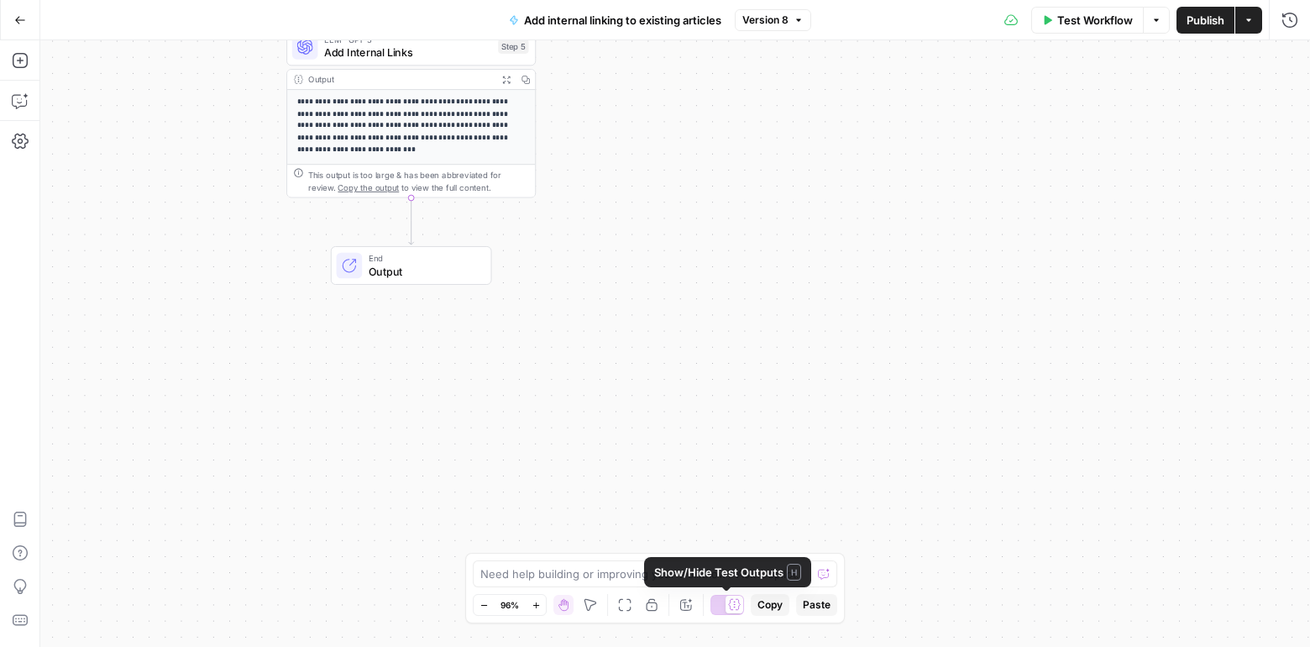
click at [726, 608] on div at bounding box center [735, 604] width 18 height 18
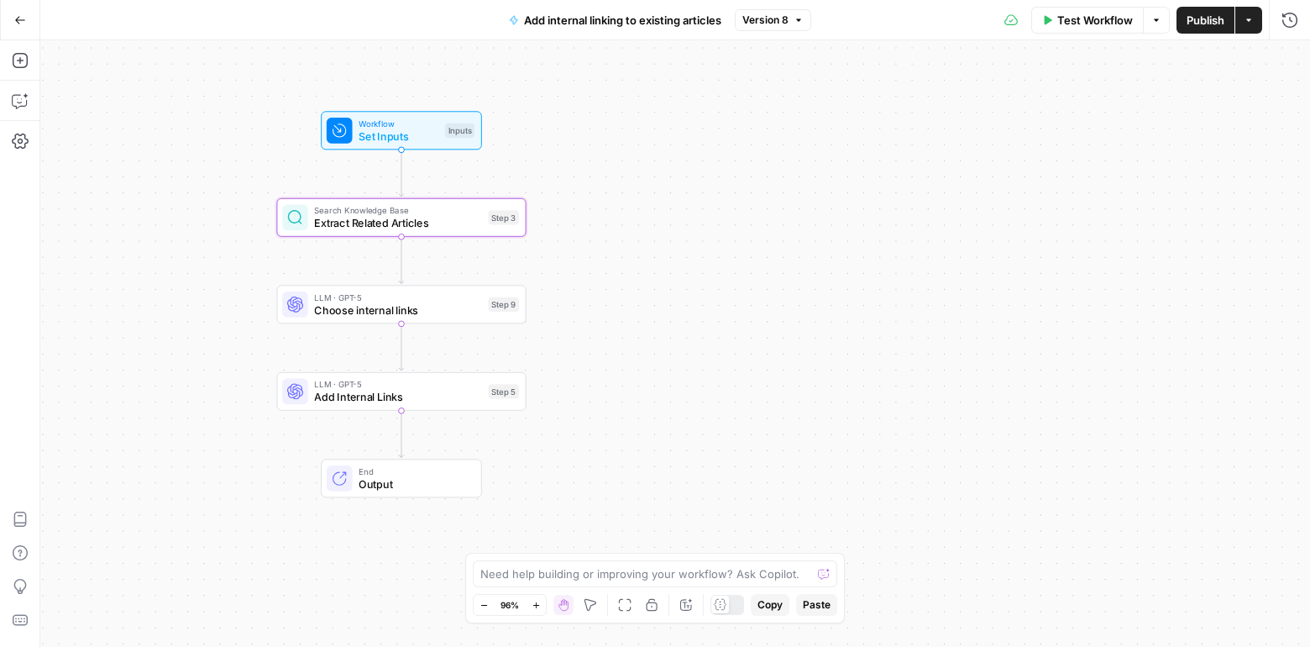
click at [687, 345] on div "Workflow Set Inputs Inputs Search Knowledge Base Extract Related Articles Step …" at bounding box center [675, 343] width 1270 height 606
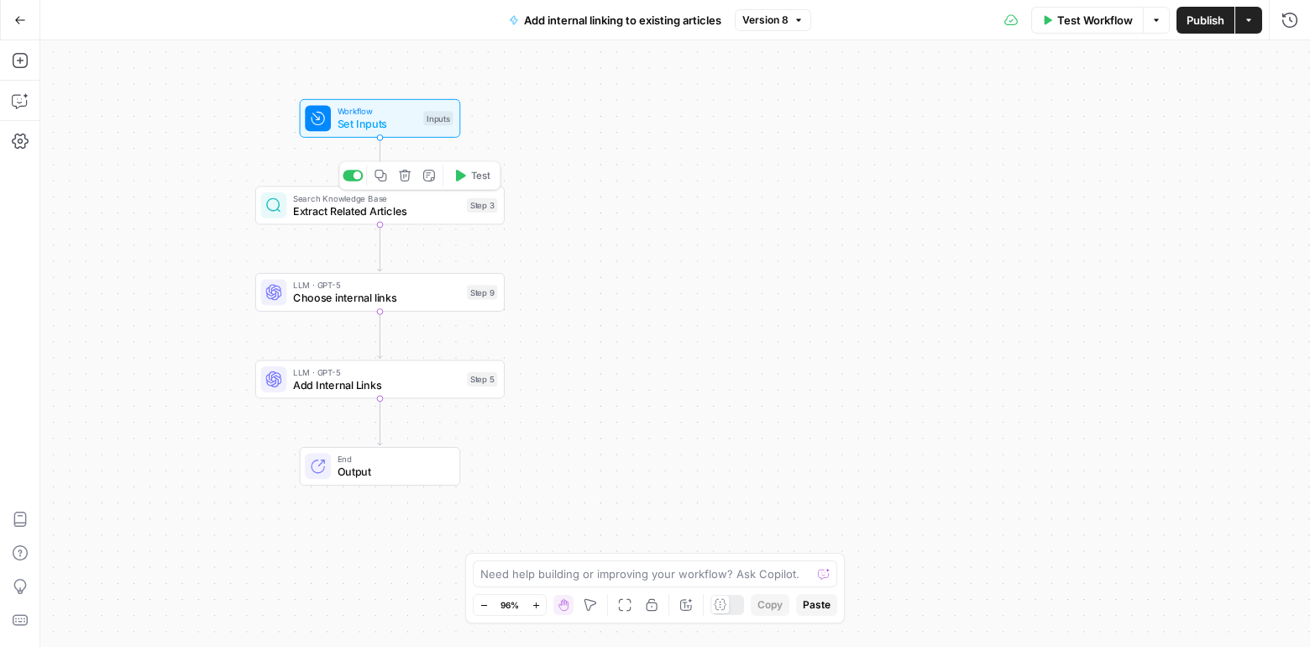
click at [429, 299] on span "Choose internal links" at bounding box center [376, 298] width 167 height 16
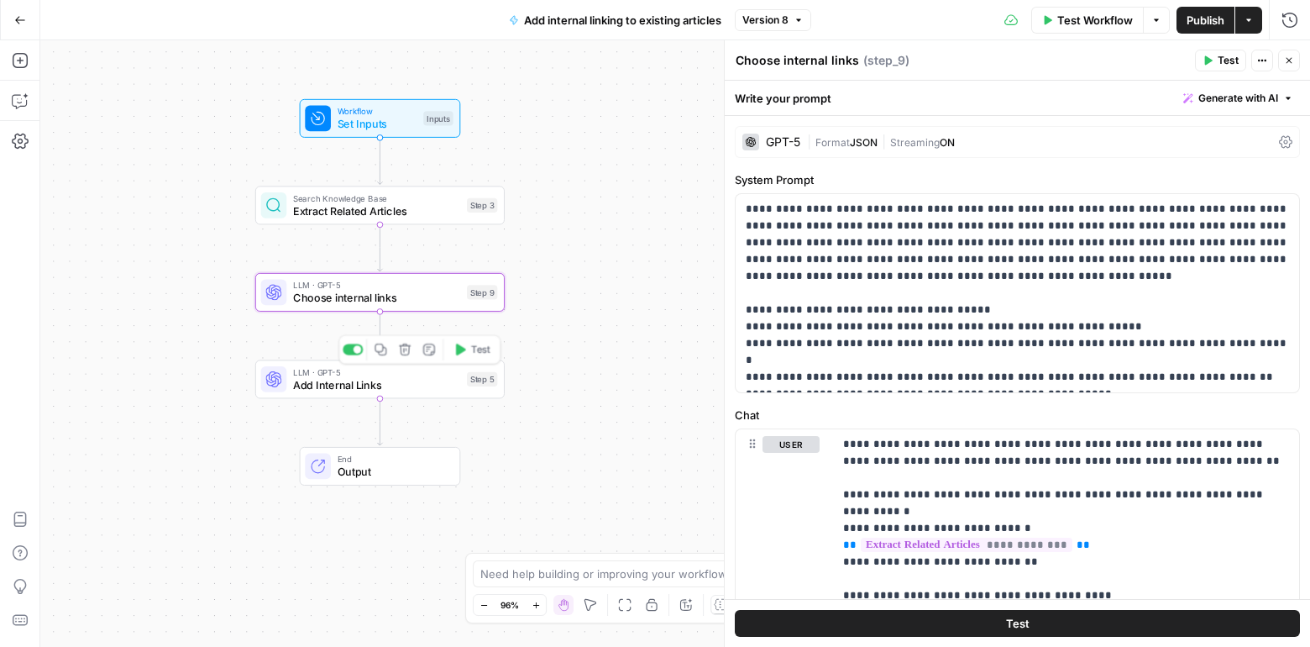
click at [413, 380] on span "Add Internal Links" at bounding box center [376, 385] width 167 height 16
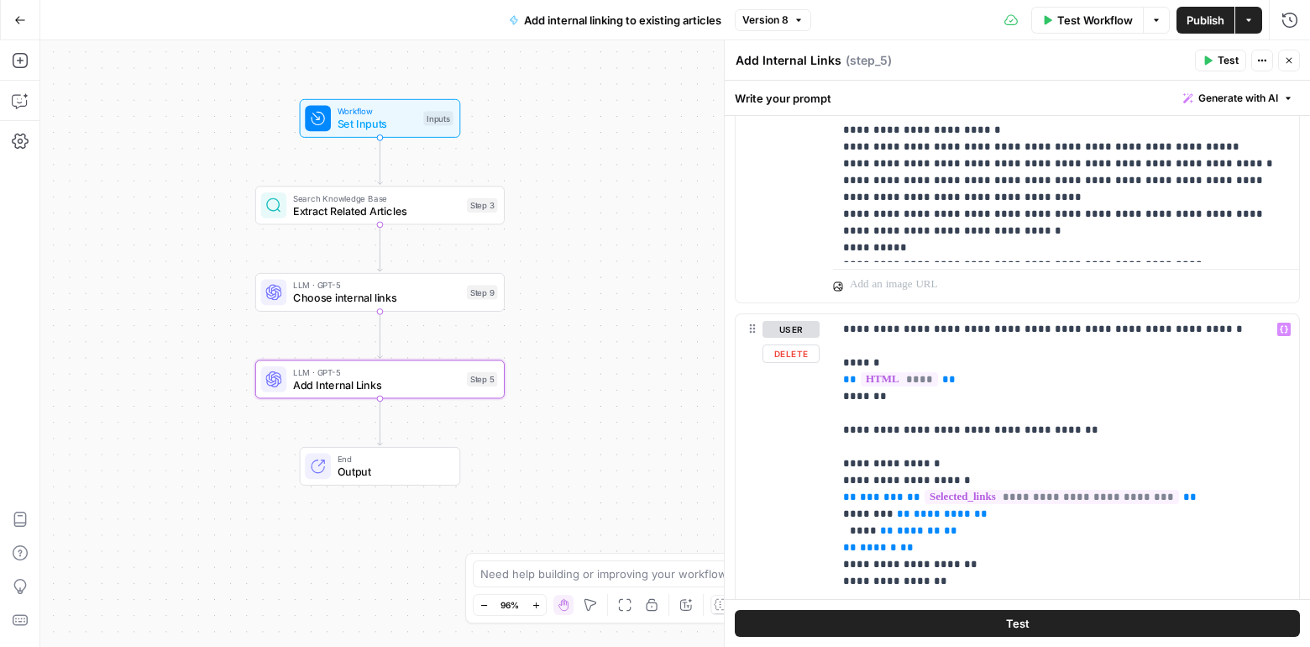
scroll to position [916, 0]
